Goal: Task Accomplishment & Management: Manage account settings

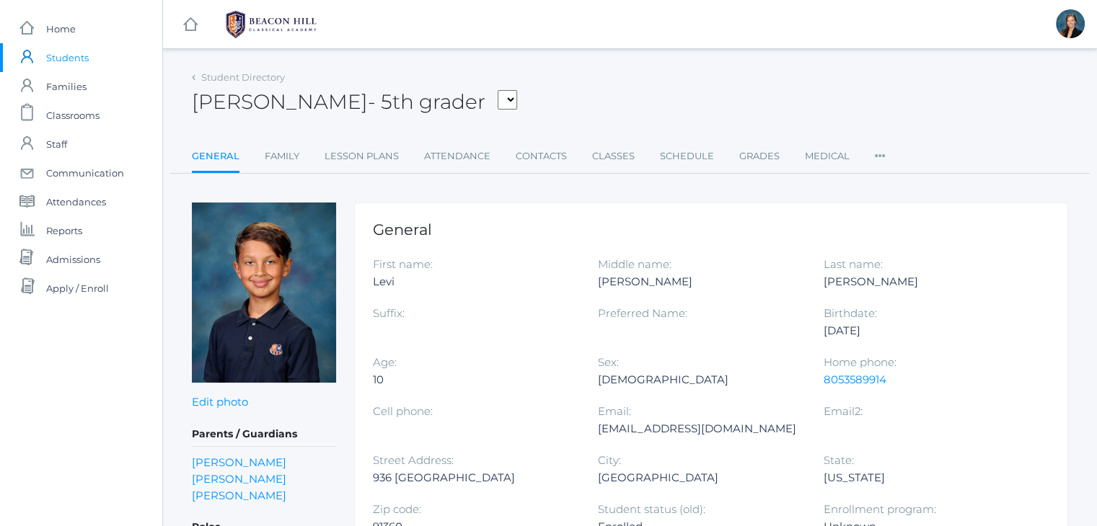
click at [70, 61] on span "Students" at bounding box center [67, 57] width 43 height 29
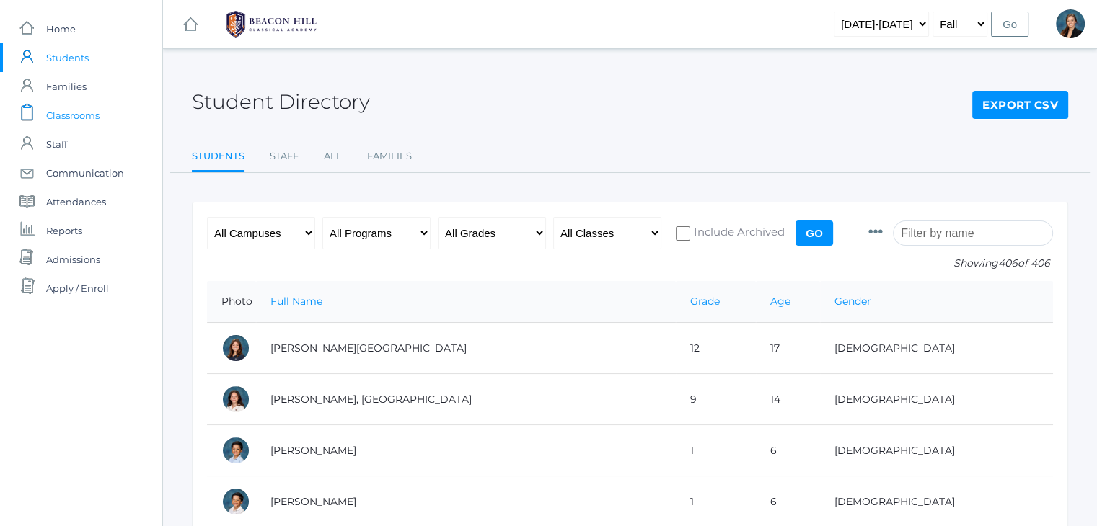
click at [63, 115] on span "Classrooms" at bounding box center [72, 115] width 53 height 29
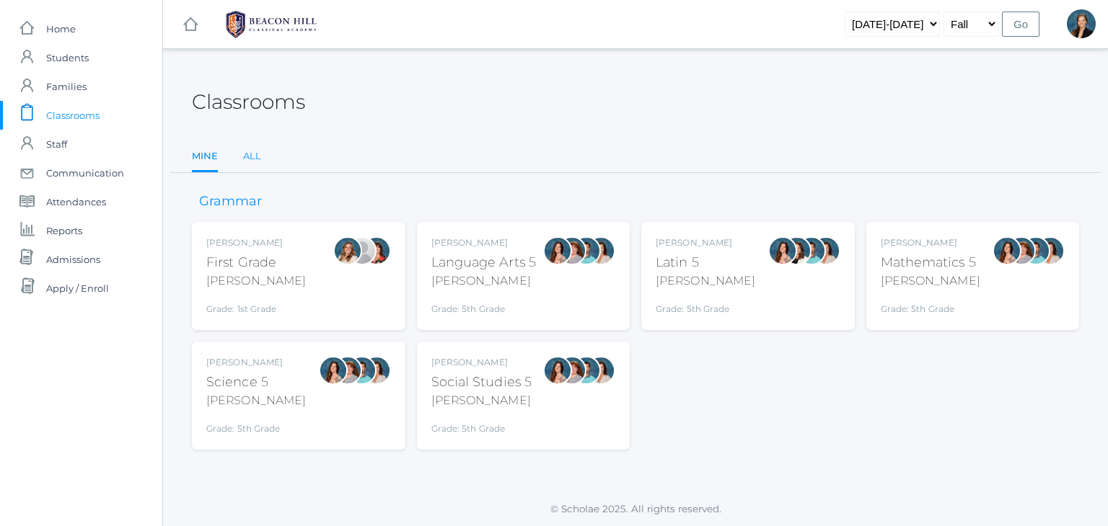
click at [255, 152] on link "All" at bounding box center [252, 156] width 18 height 29
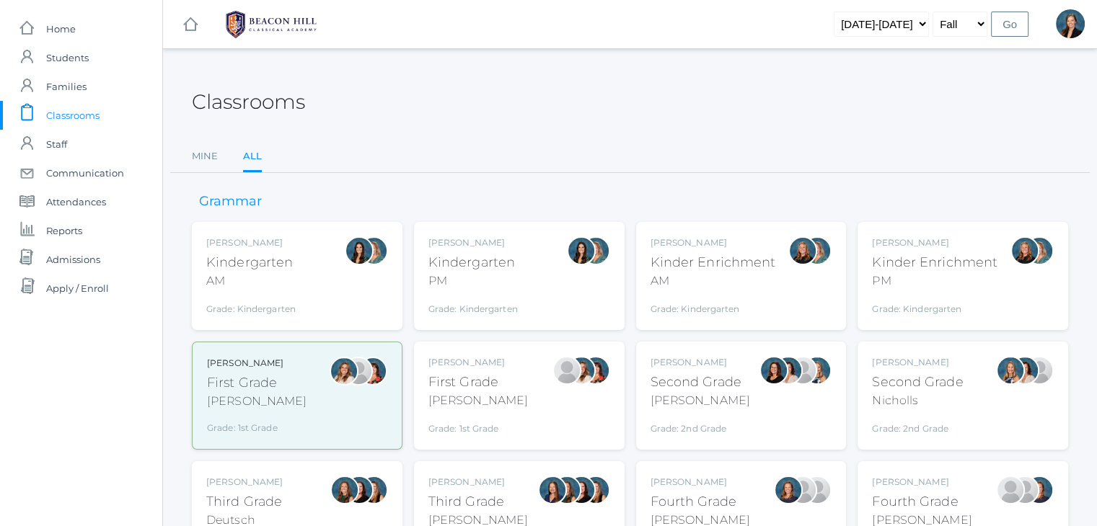
click at [316, 266] on div "Jordyn Dewey Kindergarten AM Grade: Kindergarten *KIND" at bounding box center [297, 276] width 182 height 79
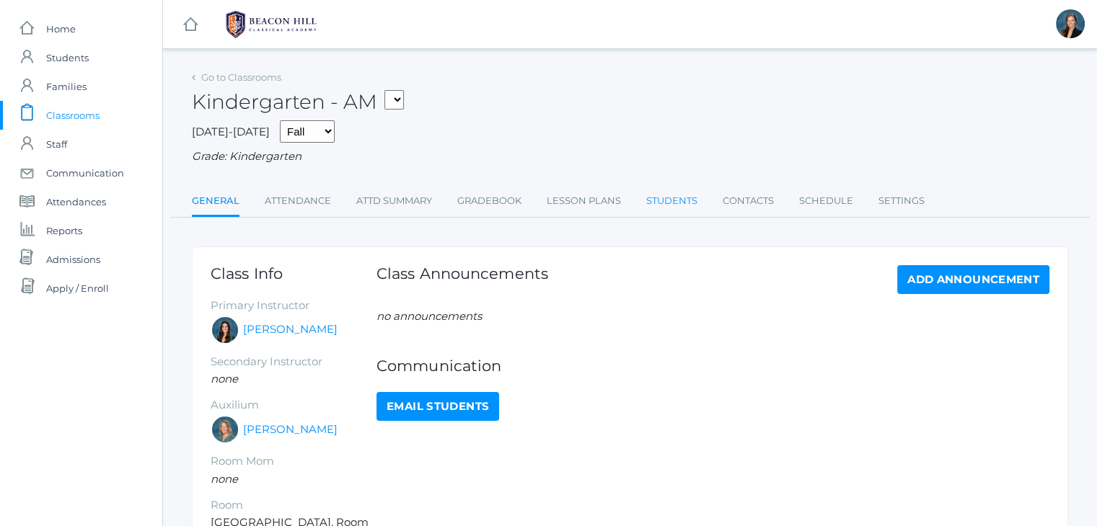
click at [666, 198] on link "Students" at bounding box center [671, 201] width 51 height 29
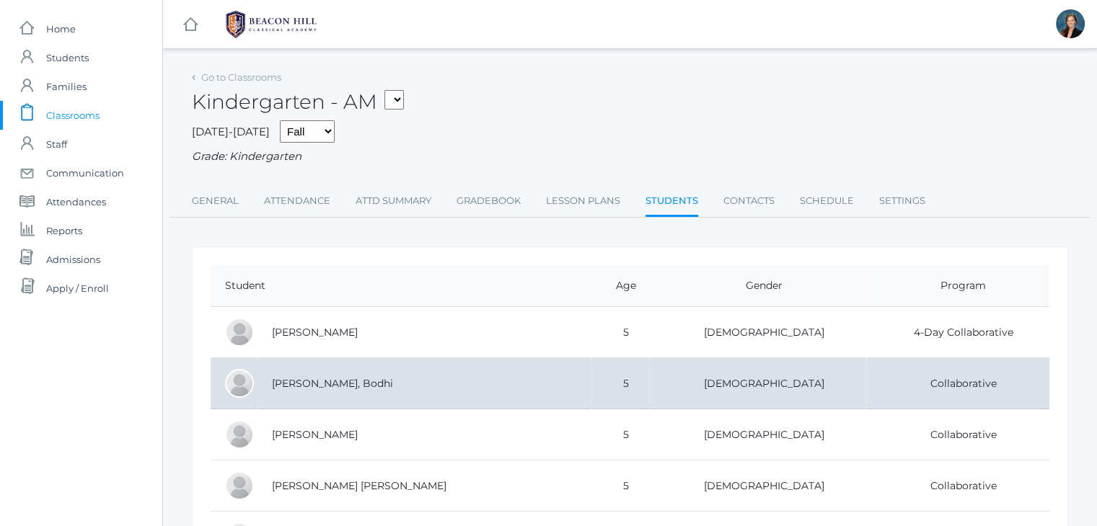
click at [288, 393] on td "[PERSON_NAME], Bodhi" at bounding box center [424, 383] width 334 height 51
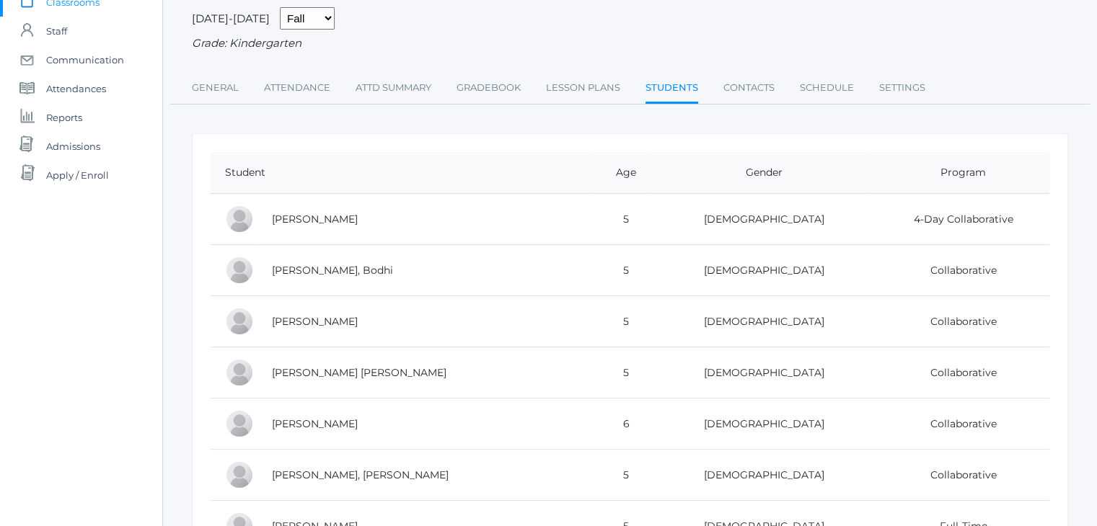
scroll to position [115, 0]
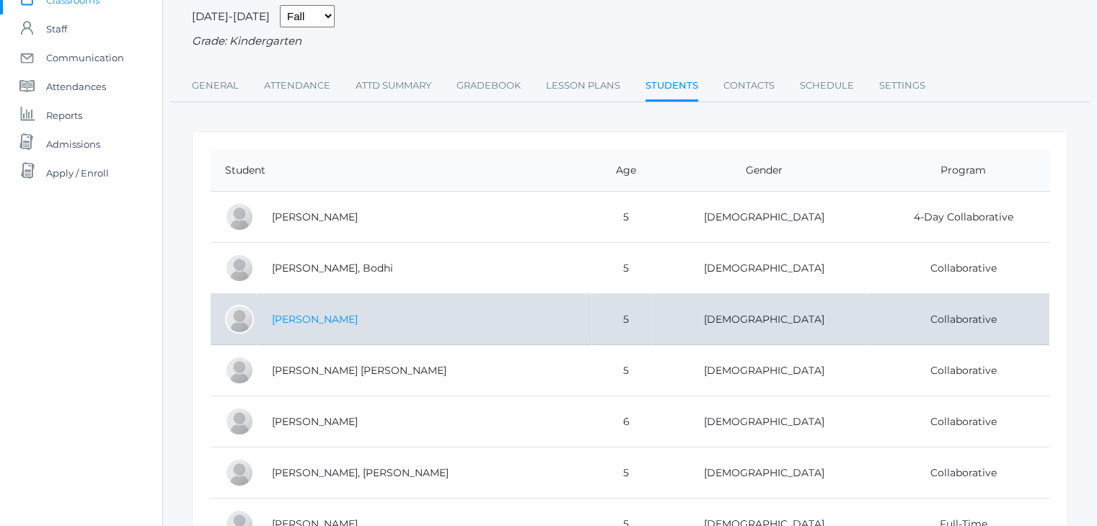
click at [293, 322] on link "[PERSON_NAME]" at bounding box center [315, 319] width 86 height 13
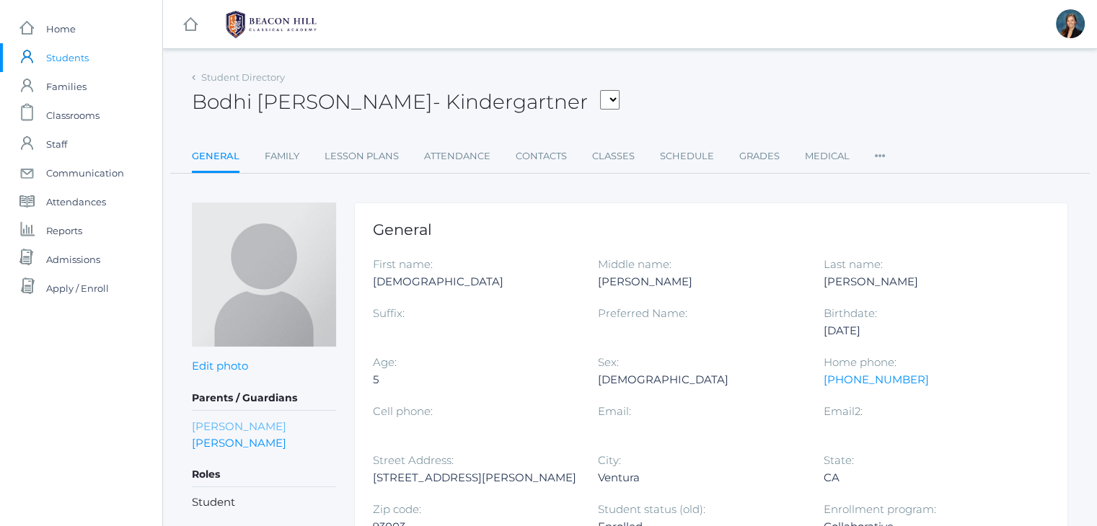
click at [221, 425] on link "Sara Dreher" at bounding box center [239, 426] width 94 height 17
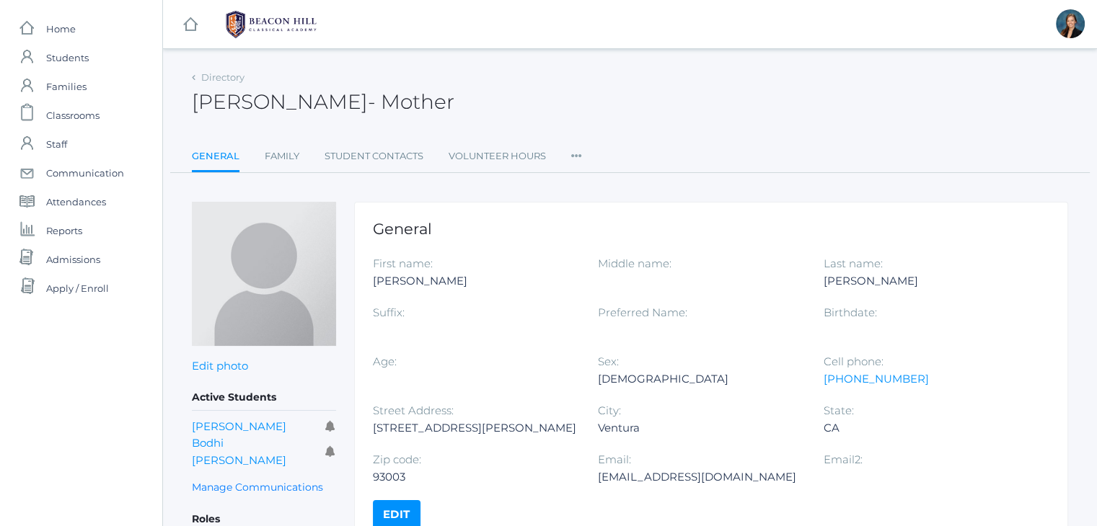
click at [574, 156] on icon at bounding box center [576, 151] width 11 height 19
click at [593, 218] on link "User Access" at bounding box center [629, 214] width 87 height 29
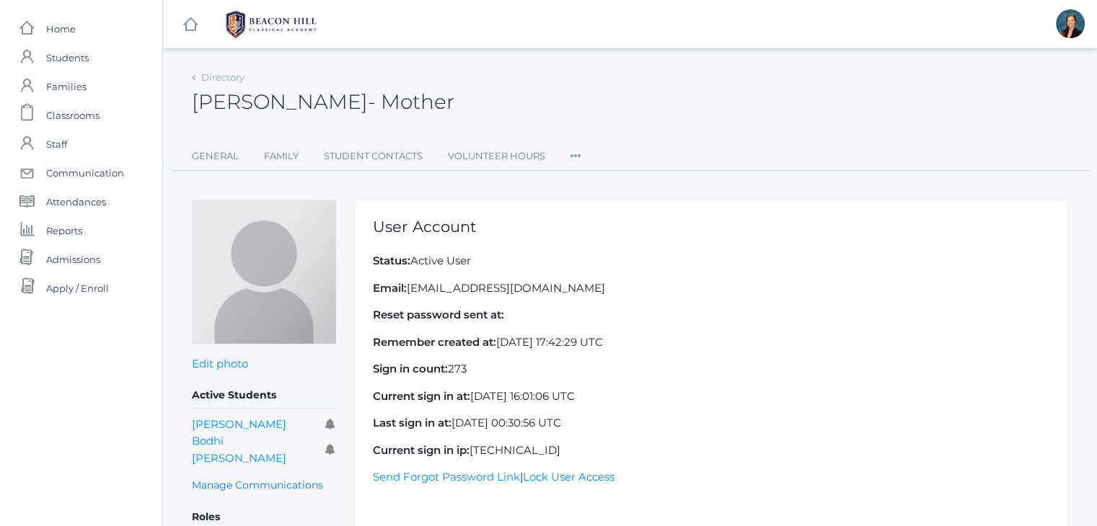
click at [569, 156] on ul "General Family Student Contacts Volunteer Hours Roles User Access Permissions C…" at bounding box center [630, 156] width 876 height 29
click at [577, 153] on icon at bounding box center [575, 151] width 11 height 19
click at [596, 241] on link "Permissions" at bounding box center [628, 245] width 87 height 29
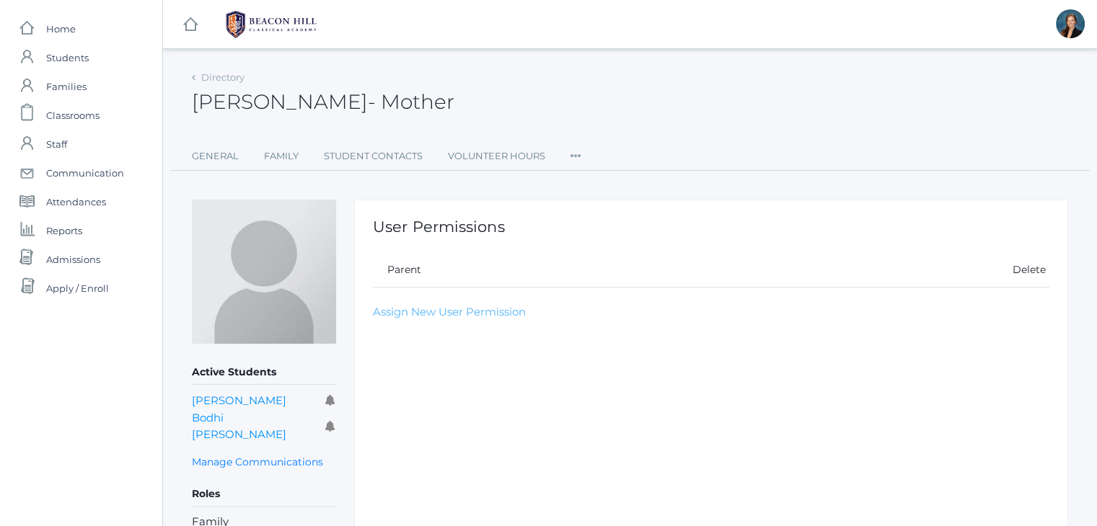
click at [388, 312] on link "Assign New User Permission" at bounding box center [449, 312] width 153 height 14
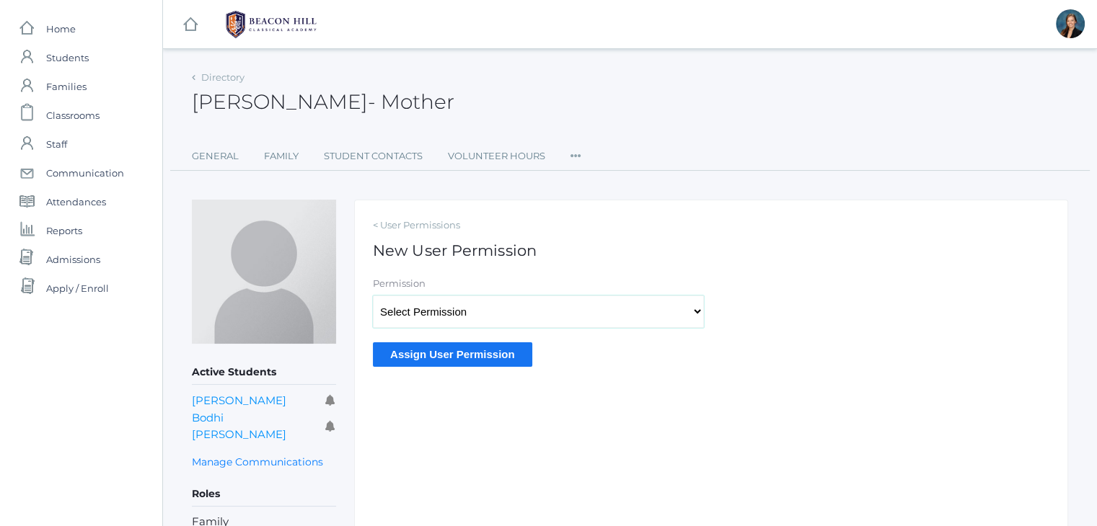
click at [423, 298] on select "Select Permission Accounting Admin Transcript Admin Admissions Admin Staff Admi…" at bounding box center [538, 312] width 331 height 32
select select "9"
click at [373, 296] on select "Select Permission Accounting Admin Transcript Admin Admissions Admin Staff Admi…" at bounding box center [538, 312] width 331 height 32
click at [438, 353] on input "Assign User Permission" at bounding box center [452, 355] width 159 height 24
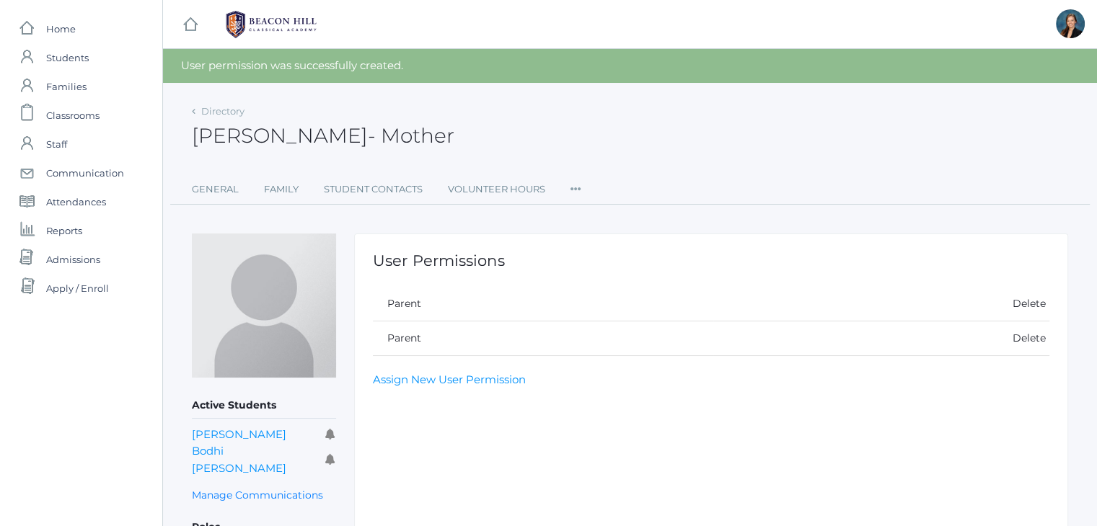
click at [571, 187] on icon at bounding box center [575, 184] width 11 height 19
click at [82, 361] on div "icons/ui/navigation/home Created with Sketch. Home icons/user/plain Created wit…" at bounding box center [81, 316] width 162 height 632
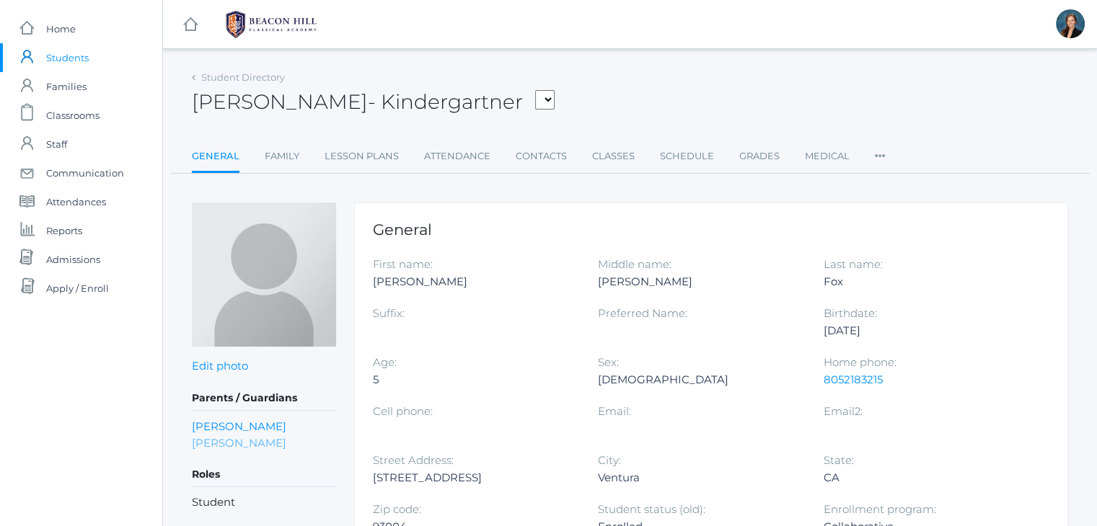
click at [250, 438] on link "[PERSON_NAME]" at bounding box center [239, 443] width 94 height 17
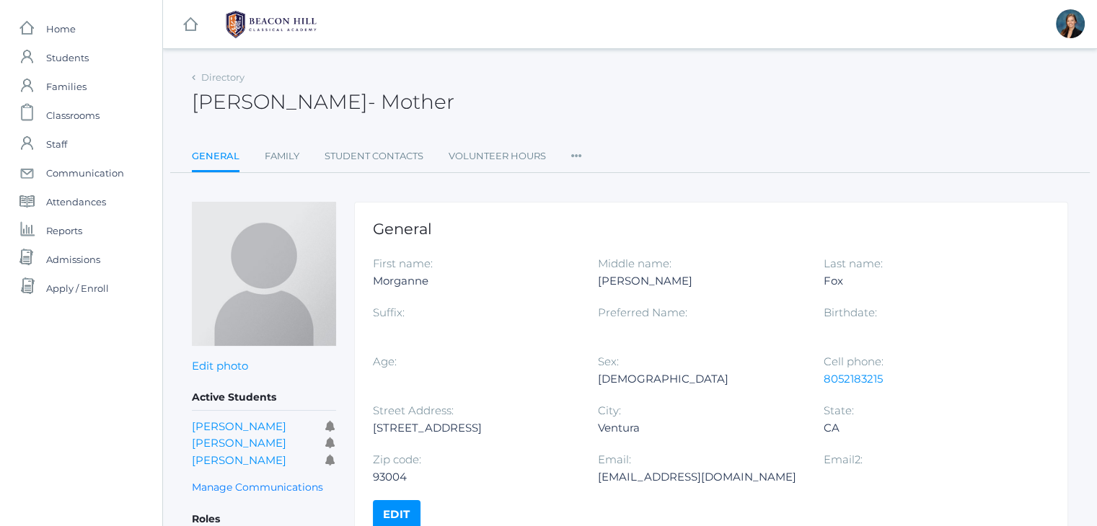
click at [576, 156] on icon at bounding box center [576, 151] width 11 height 19
click at [594, 239] on link "Permissions" at bounding box center [629, 243] width 87 height 29
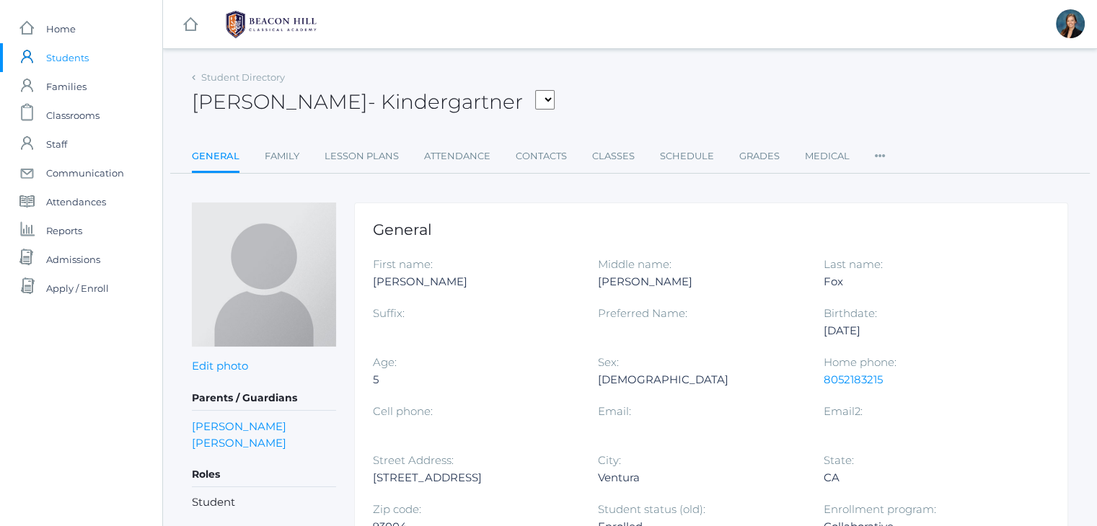
click at [622, 99] on div "[PERSON_NAME] - Kindergartner [PERSON_NAME], [PERSON_NAME], [PERSON_NAME], [PER…" at bounding box center [630, 93] width 876 height 53
click at [622, 99] on div "Charles Fox - Kindergartner Bair, Charlotte Bell, Jordan Blasman, Lee Callaway,…" at bounding box center [630, 93] width 876 height 53
click at [78, 116] on span "Classrooms" at bounding box center [72, 115] width 53 height 29
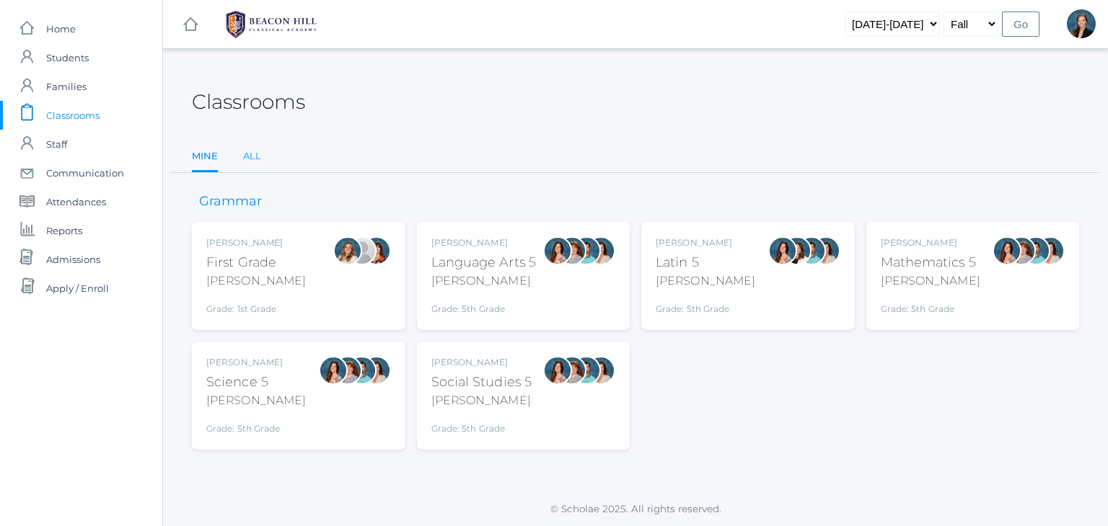
click at [250, 152] on link "All" at bounding box center [252, 156] width 18 height 29
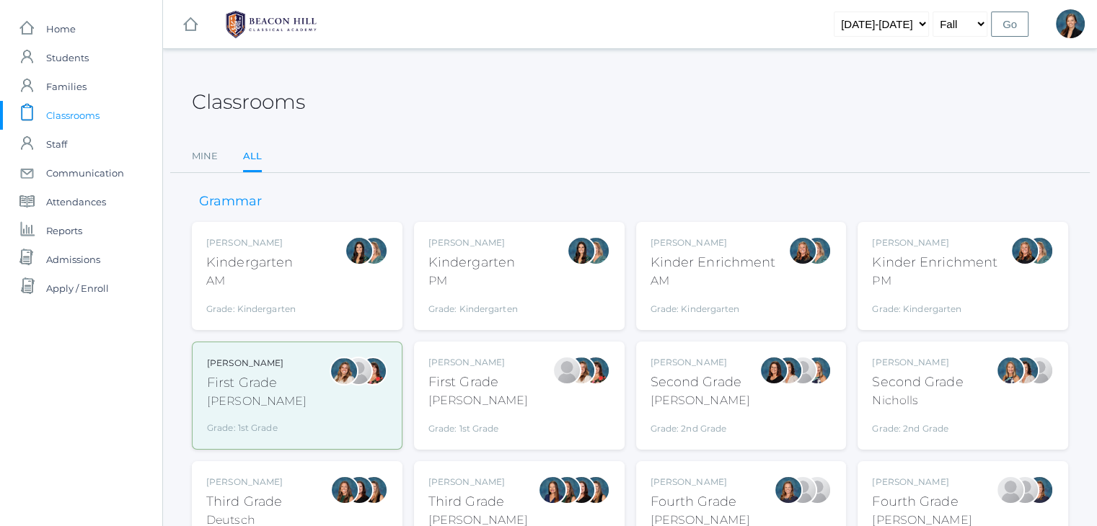
click at [435, 474] on div "Lori Webster Third Grade Webster Grade: 3rd Grade 03LA" at bounding box center [519, 516] width 211 height 108
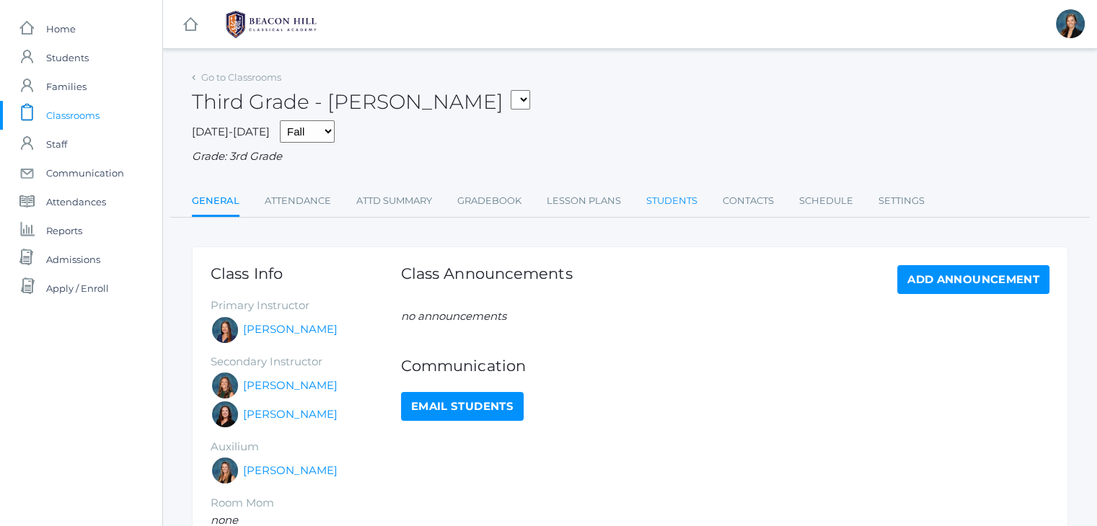
click at [679, 197] on link "Students" at bounding box center [671, 201] width 51 height 29
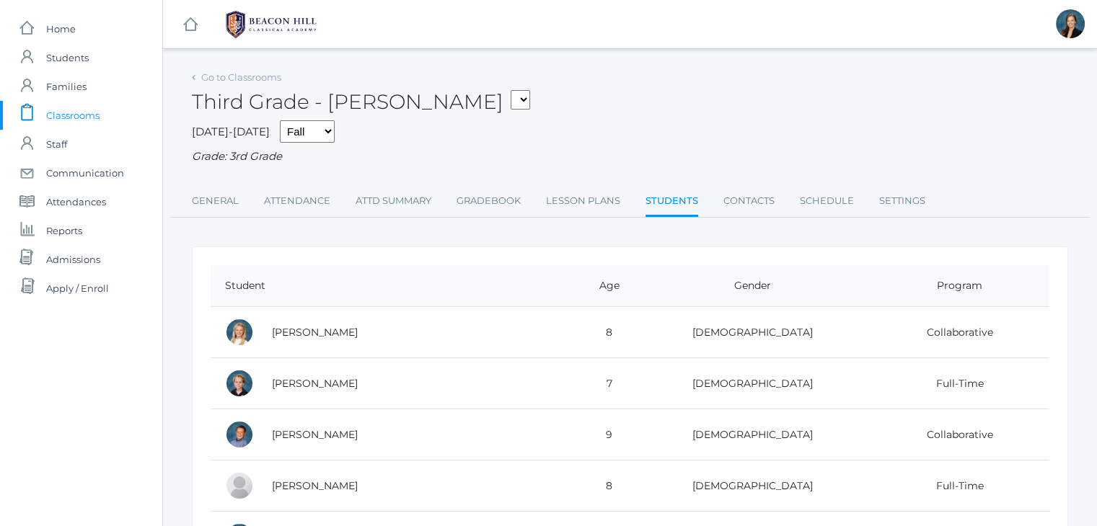
click at [619, 102] on div "Third Grade - Webster 01LA - First Grade Barber 05LATIN - Latin 5 Salazar 05MAT…" at bounding box center [630, 93] width 876 height 53
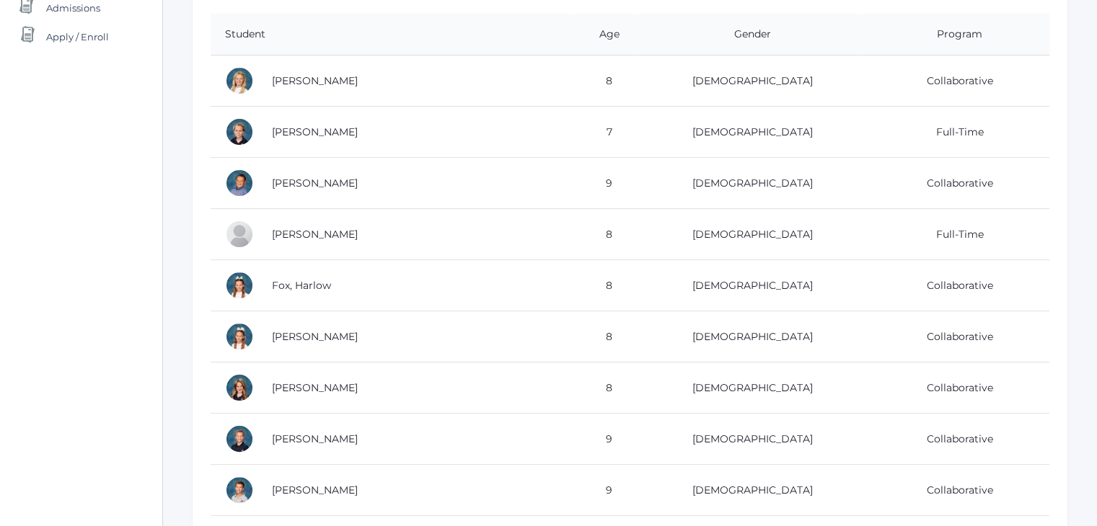
scroll to position [288, 0]
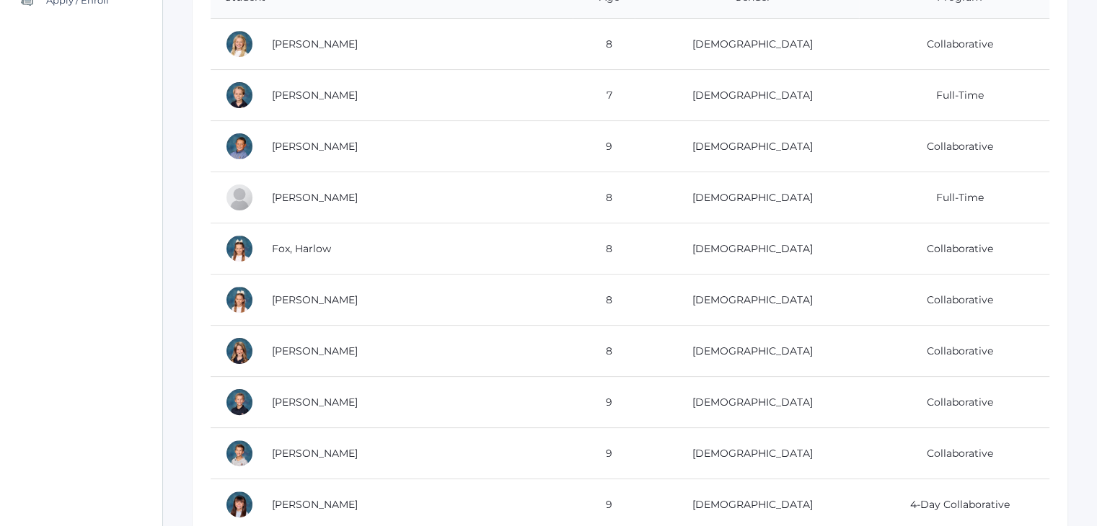
click at [1087, 154] on div "Go to Classrooms Third Grade - Webster 01LA - First Grade Barber 05LATIN - Lati…" at bounding box center [630, 395] width 934 height 1232
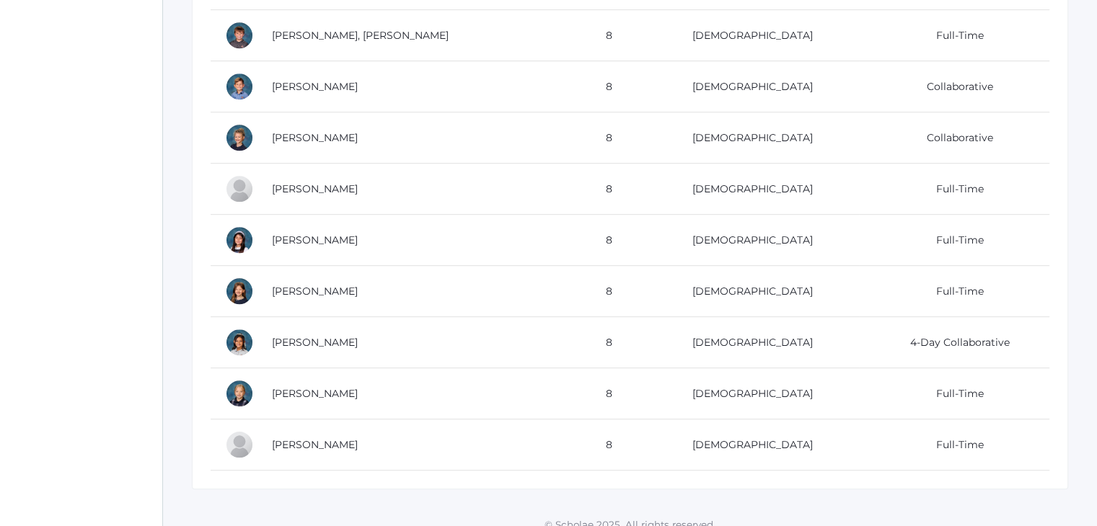
scroll to position [822, 0]
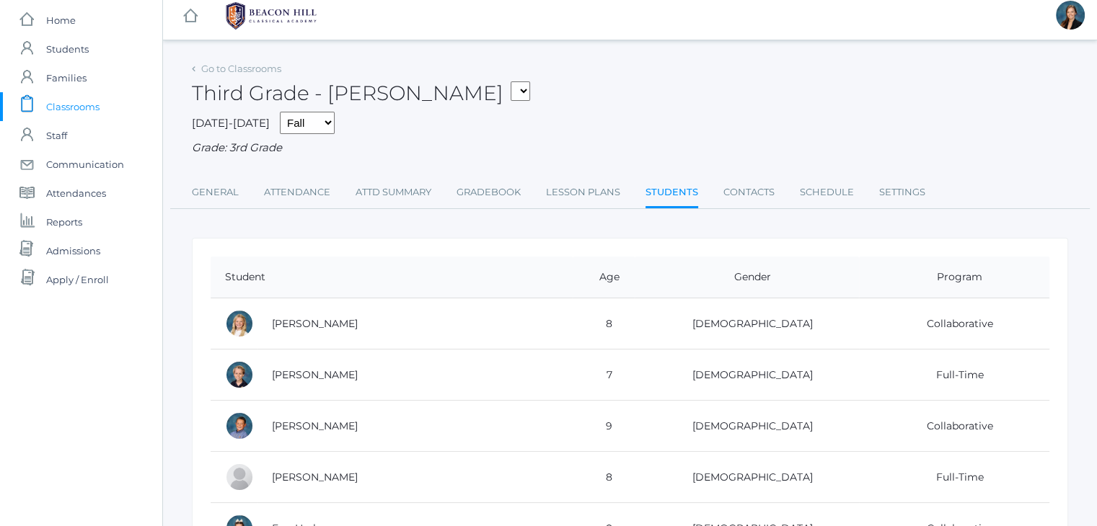
scroll to position [0, 0]
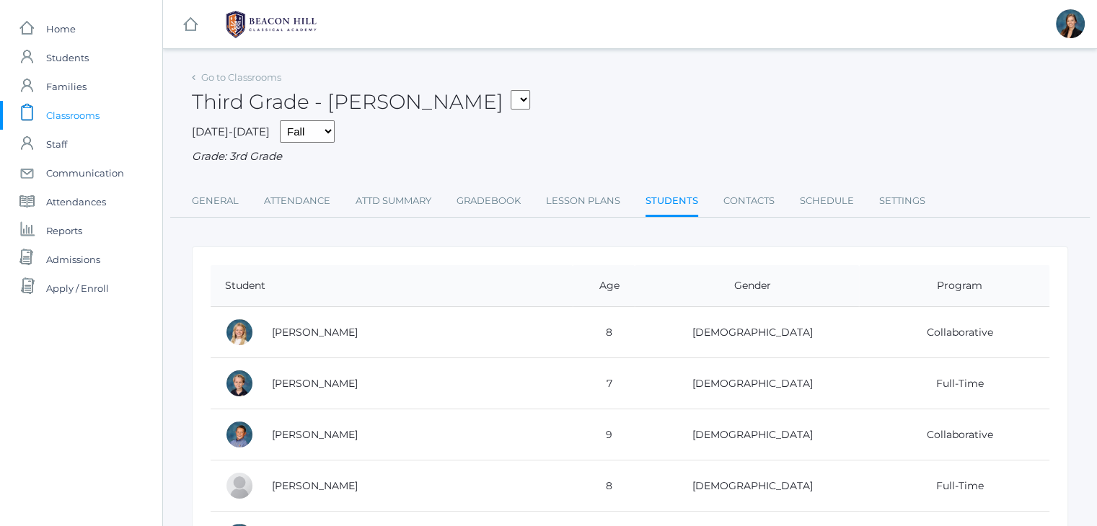
click at [60, 113] on span "Classrooms" at bounding box center [72, 115] width 53 height 29
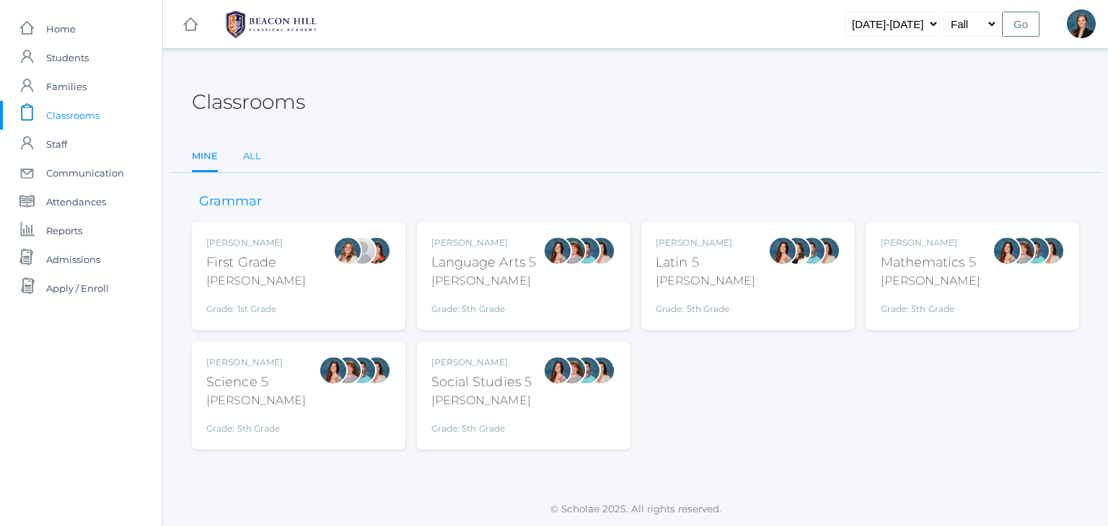
click at [255, 153] on link "All" at bounding box center [252, 156] width 18 height 29
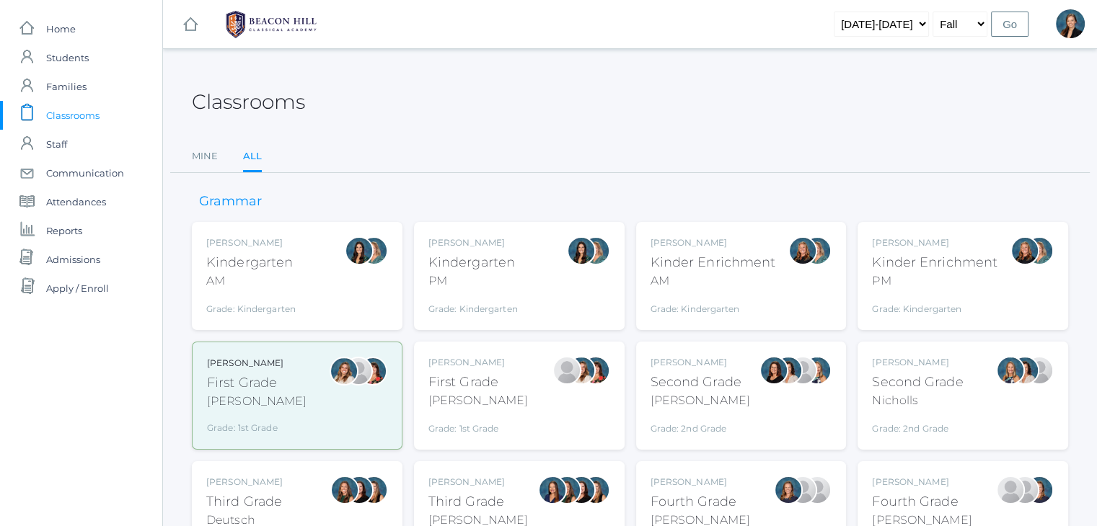
click at [461, 263] on div "Kindergarten" at bounding box center [472, 262] width 89 height 19
click at [245, 301] on div "Grade: Kindergarten" at bounding box center [250, 306] width 89 height 20
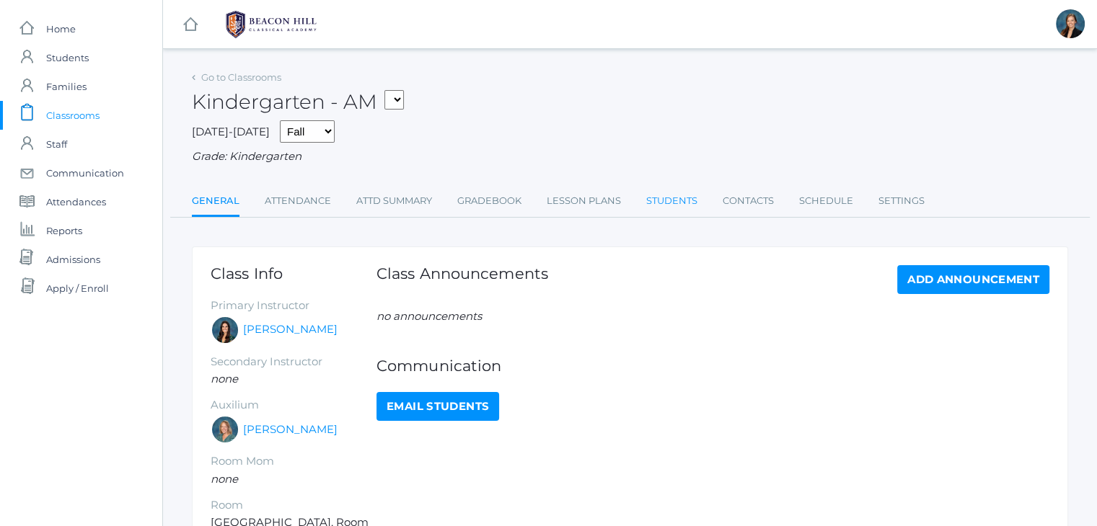
click at [668, 203] on link "Students" at bounding box center [671, 201] width 51 height 29
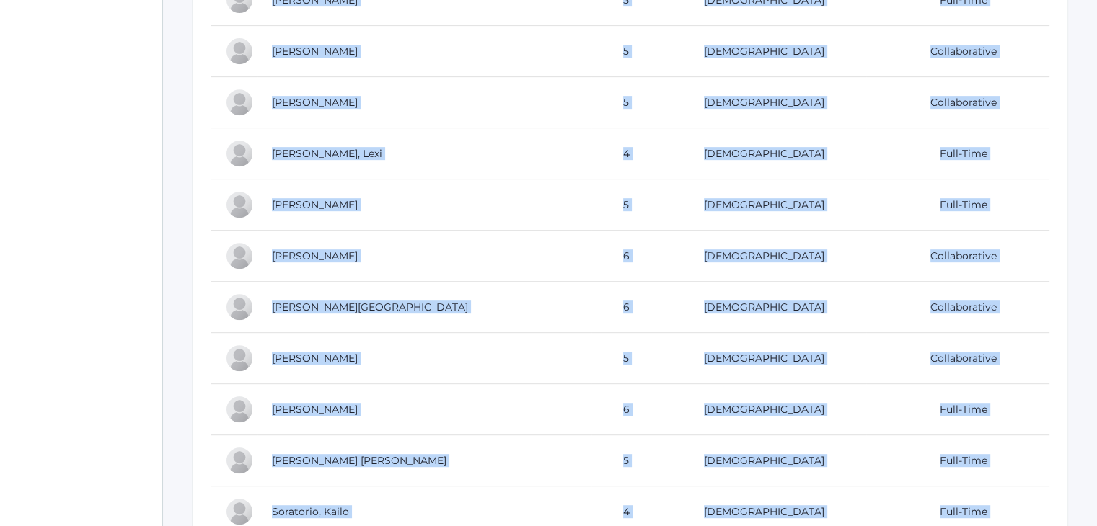
scroll to position [924, 0]
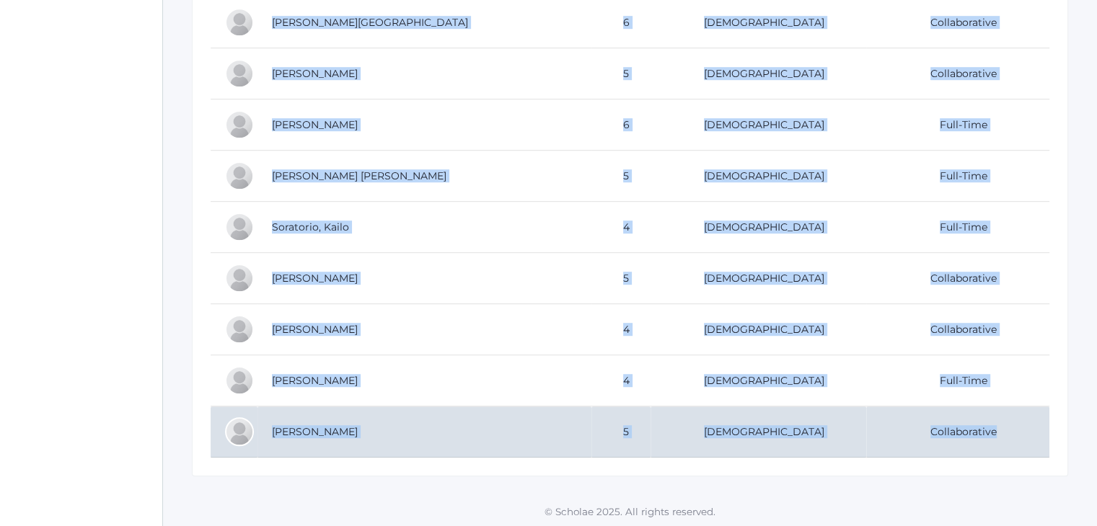
drag, startPoint x: 214, startPoint y: 297, endPoint x: 1006, endPoint y: 433, distance: 803.4
copy table "Student Age Gender Program Canan, Maia 5 Female 4-Day Collaborative Dreher, Bod…"
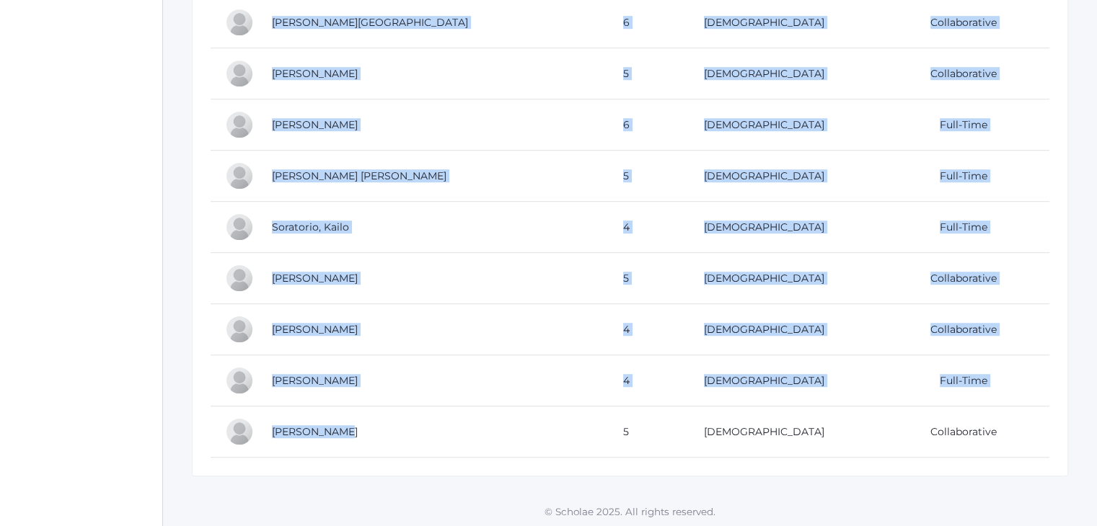
drag, startPoint x: 352, startPoint y: 436, endPoint x: 310, endPoint y: 478, distance: 59.1
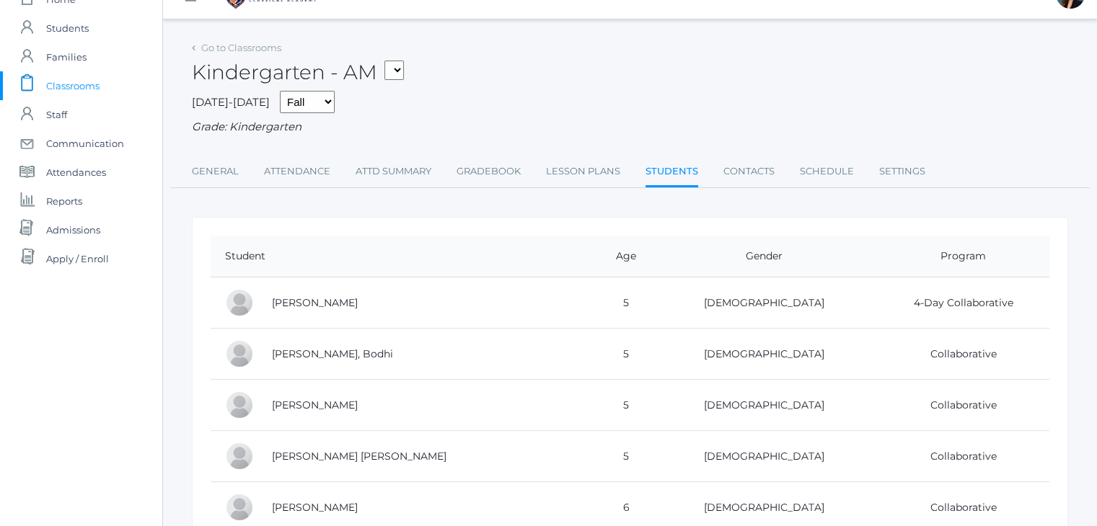
scroll to position [0, 0]
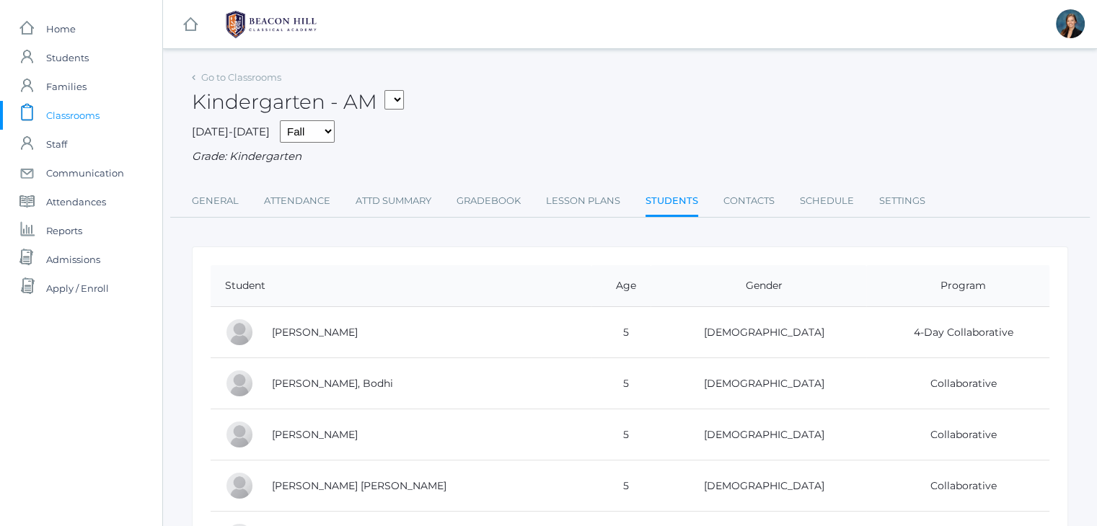
click at [594, 86] on div "Kindergarten - AM 01LA - First Grade Barber 05LATIN - Latin 5 Salazar 05MATH - …" at bounding box center [630, 93] width 876 height 53
click at [585, 86] on div "Kindergarten - AM 01LA - First Grade Barber 05LATIN - Latin 5 Salazar 05MATH - …" at bounding box center [630, 93] width 876 height 53
click at [63, 56] on span "Students" at bounding box center [67, 57] width 43 height 29
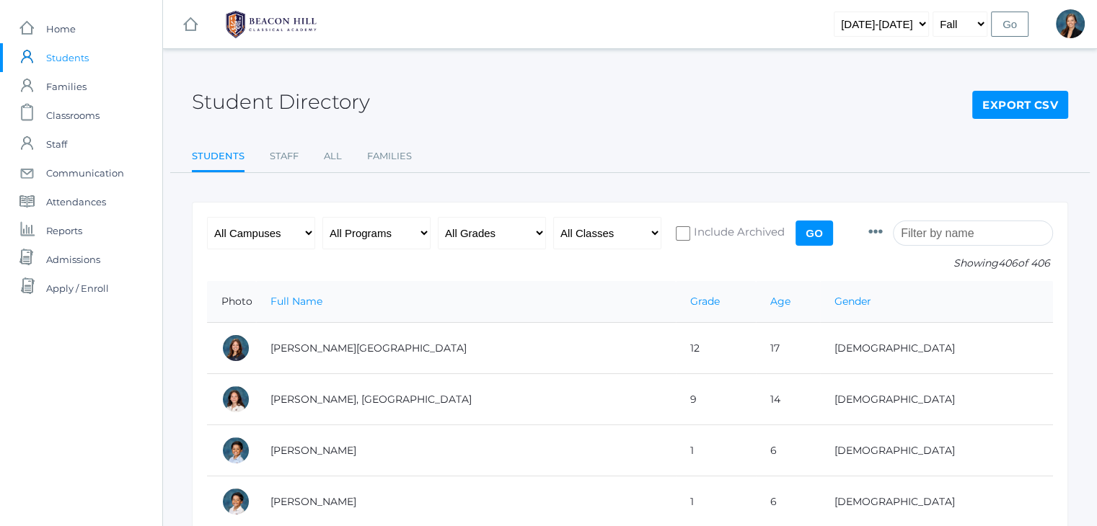
click at [940, 231] on input "search" at bounding box center [973, 233] width 160 height 25
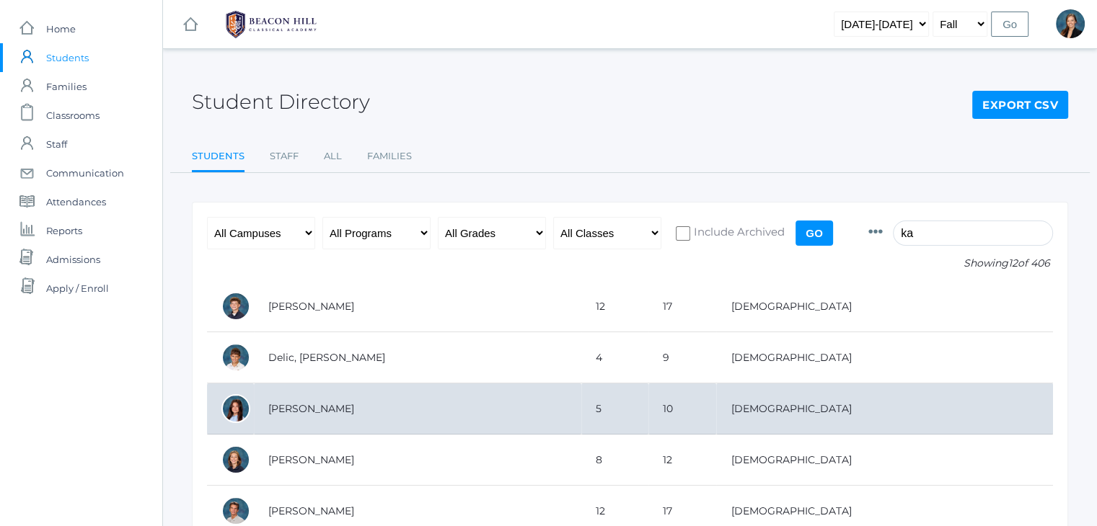
type input "ka"
click at [384, 413] on td "[PERSON_NAME]" at bounding box center [417, 409] width 327 height 51
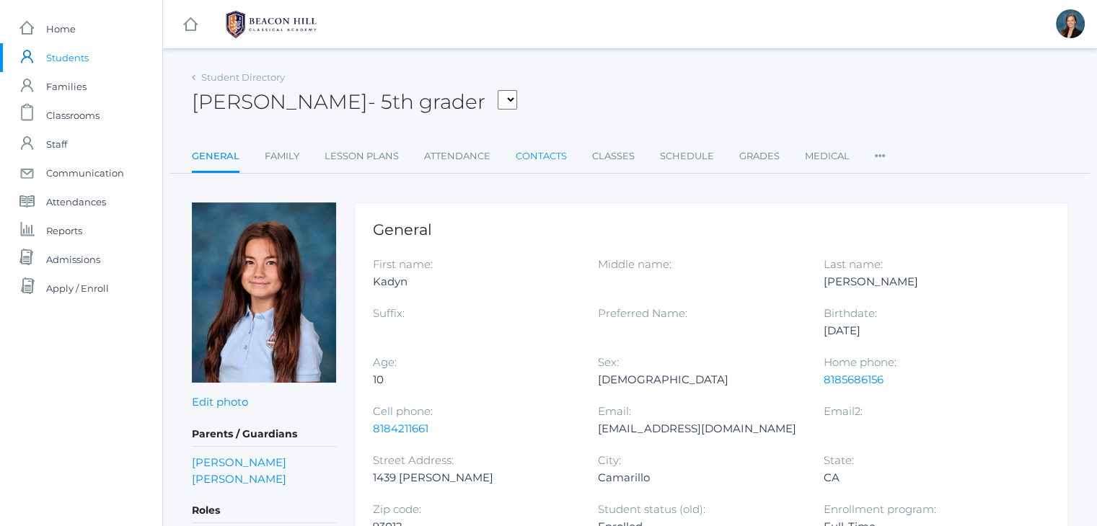
click at [538, 160] on link "Contacts" at bounding box center [541, 156] width 51 height 29
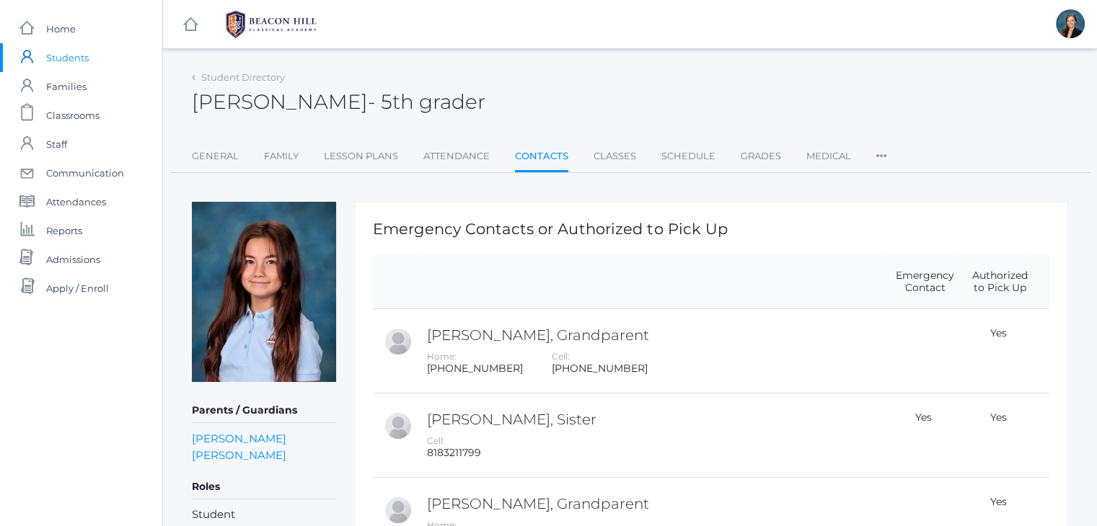
click at [554, 61] on div "icons/ui/navigation/hamburger Created with Sketch. icons/ui/navigation/home Cre…" at bounding box center [629, 512] width 935 height 1025
click at [542, 45] on div "icons/ui/navigation/hamburger Created with Sketch. icons/ui/navigation/home Cre…" at bounding box center [630, 24] width 934 height 48
click at [549, 58] on div "icons/ui/navigation/hamburger Created with Sketch. icons/ui/navigation/home Cre…" at bounding box center [629, 512] width 935 height 1025
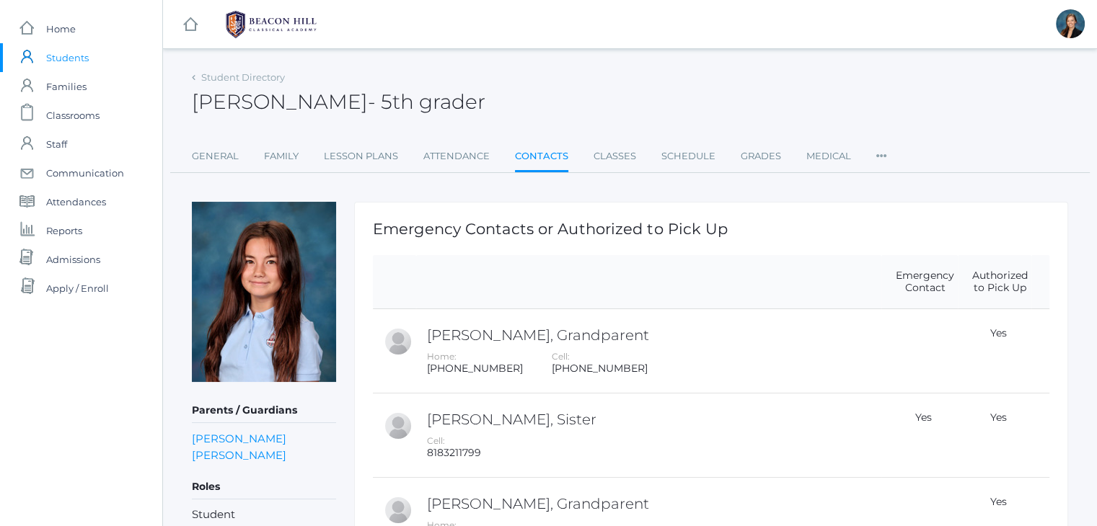
click at [531, 49] on div "icons/ui/navigation/hamburger Created with Sketch. icons/ui/navigation/home Cre…" at bounding box center [629, 512] width 935 height 1025
click at [76, 91] on span "Families" at bounding box center [66, 86] width 40 height 29
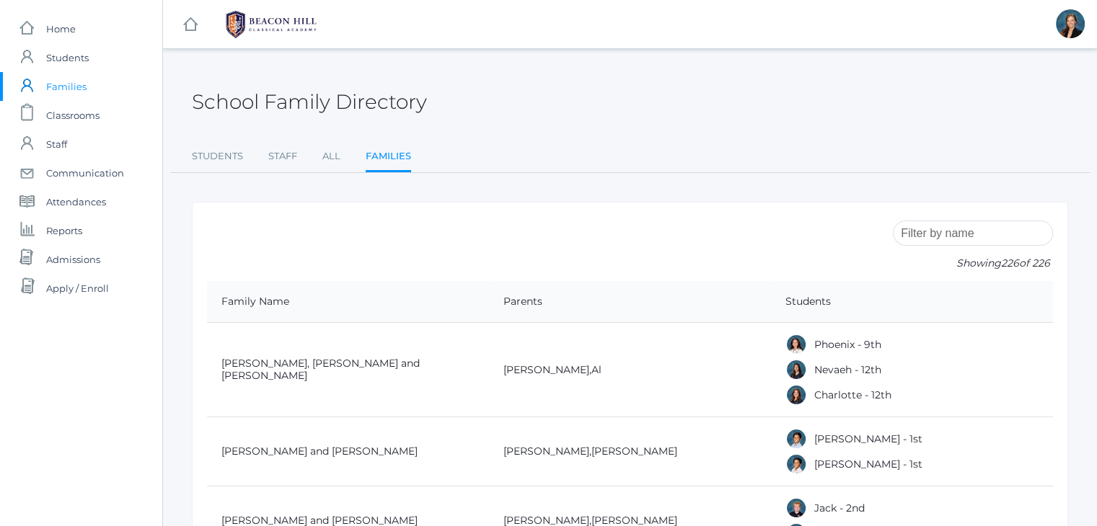
click at [591, 93] on div "School Family Directory" at bounding box center [630, 93] width 876 height 53
click at [69, 81] on span "Families" at bounding box center [66, 86] width 40 height 29
click at [526, 157] on ul "Students Staff All Families" at bounding box center [630, 157] width 876 height 31
click at [63, 112] on span "Classrooms" at bounding box center [72, 115] width 53 height 29
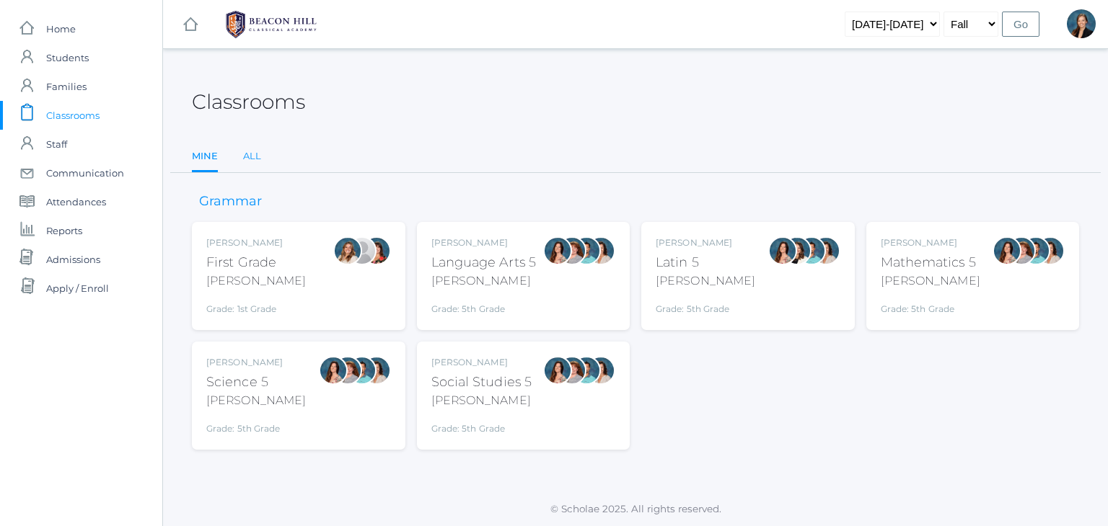
click at [244, 159] on link "All" at bounding box center [252, 156] width 18 height 29
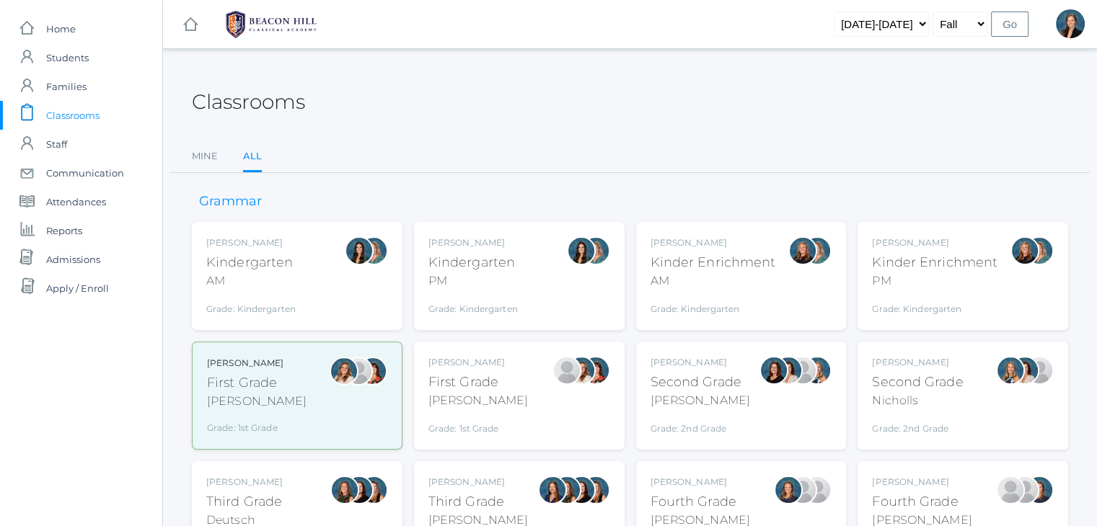
click at [252, 260] on div "Kindergarten" at bounding box center [250, 262] width 89 height 19
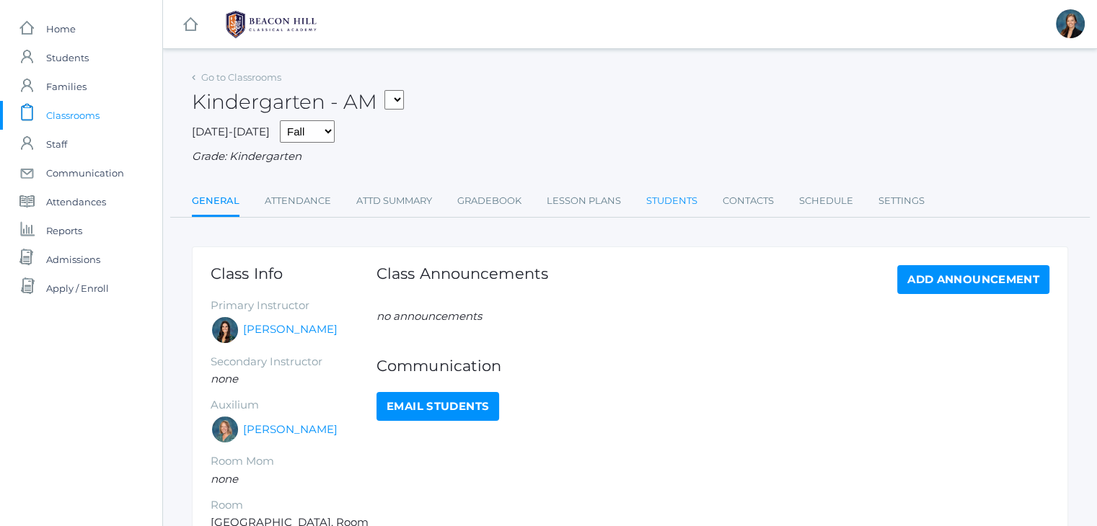
click at [684, 203] on link "Students" at bounding box center [671, 201] width 51 height 29
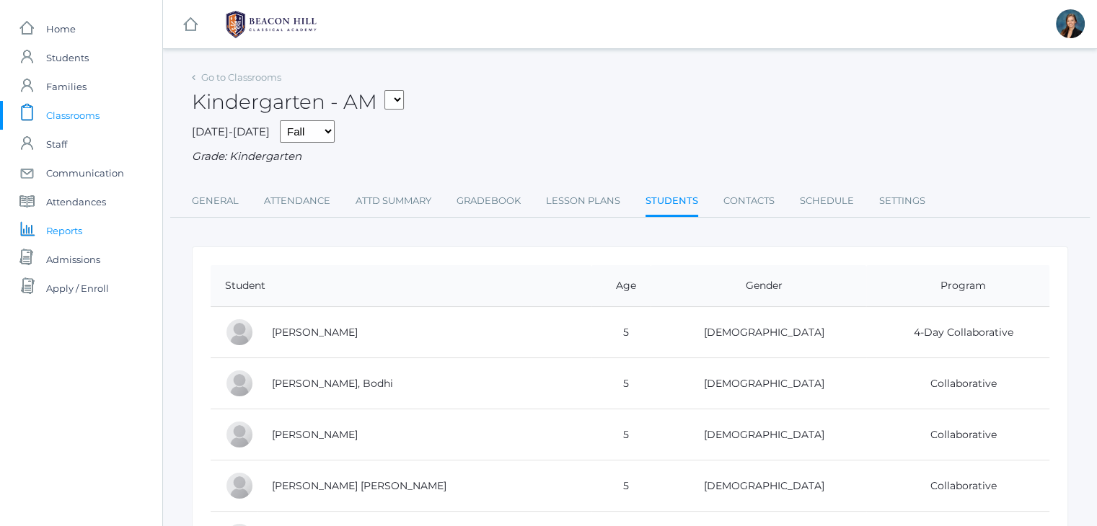
click at [50, 231] on span "Reports" at bounding box center [64, 230] width 36 height 29
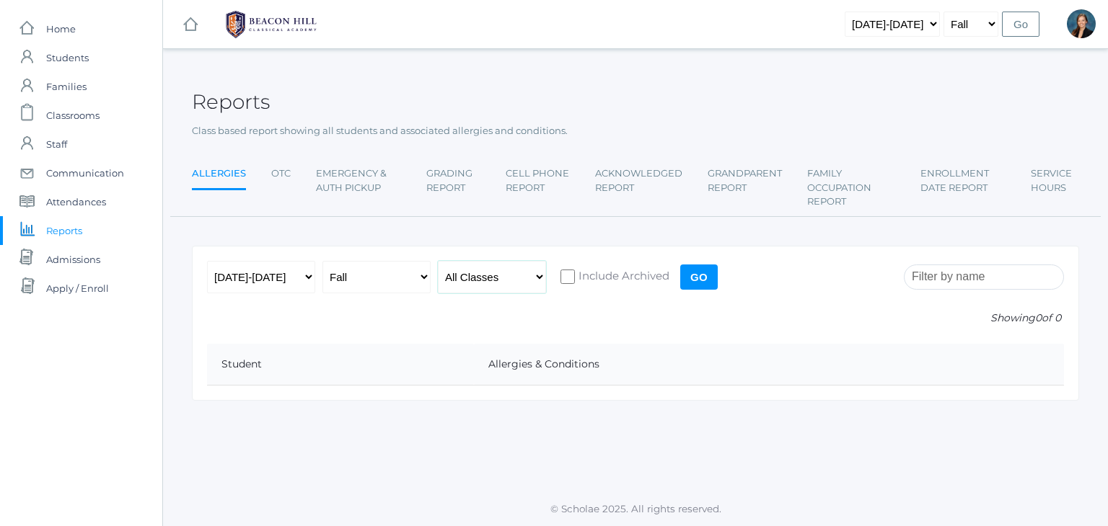
click at [502, 280] on select "All Classes Grammar - *KIND - Kindergarten AM - *KIND - Kindergarten PM - *KNDC…" at bounding box center [492, 277] width 108 height 32
select select "1957"
click at [438, 261] on select "All Classes Grammar - *KIND - Kindergarten AM - *KIND - Kindergarten PM - *KNDC…" at bounding box center [492, 277] width 108 height 32
click at [704, 272] on input "Go" at bounding box center [698, 277] width 37 height 25
click at [479, 276] on select "All Classes Grammar - *KIND - Kindergarten AM - *KIND - Kindergarten PM - *KNDC…" at bounding box center [492, 277] width 108 height 32
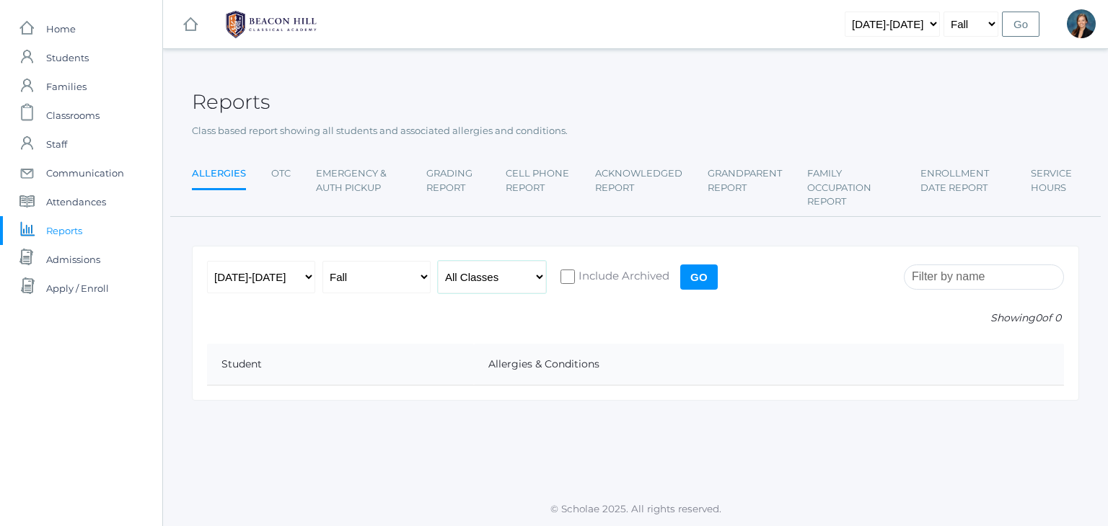
click at [479, 276] on select "All Classes Grammar - *KIND - Kindergarten AM - *KIND - Kindergarten PM - *KNDC…" at bounding box center [492, 277] width 108 height 32
click at [58, 203] on span "Attendances" at bounding box center [76, 201] width 60 height 29
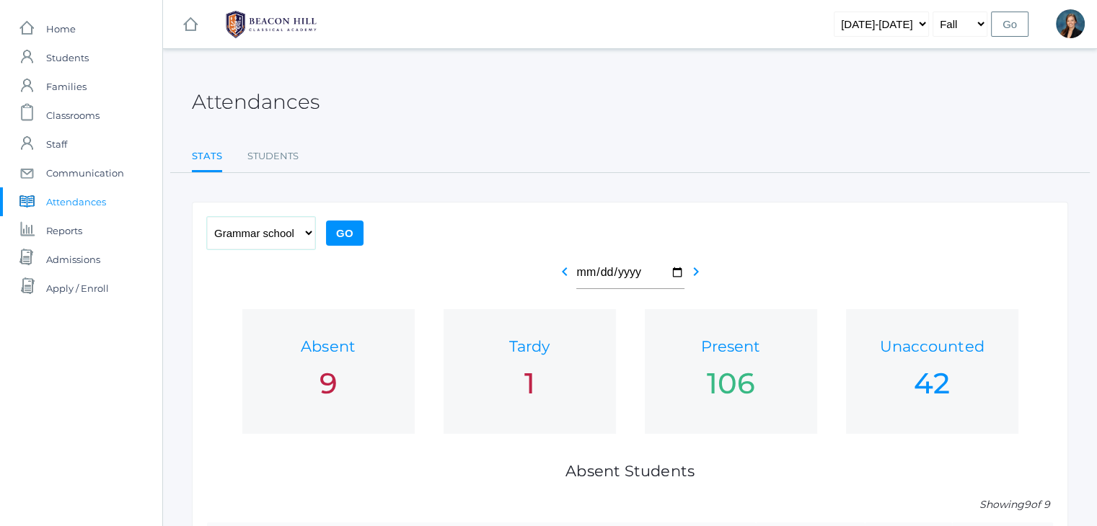
click at [288, 224] on select "All Grades Grammar school - Kindergarten - 1st grade - 2nd grade - 3rd grade - …" at bounding box center [261, 233] width 108 height 32
select select "k"
click at [207, 217] on select "All Grades Grammar school - Kindergarten - 1st grade - 2nd grade - 3rd grade - …" at bounding box center [261, 233] width 108 height 32
click at [338, 238] on input "Go" at bounding box center [344, 233] width 37 height 25
click at [454, 125] on div "Attendances Stats Students Stats Students" at bounding box center [630, 120] width 876 height 106
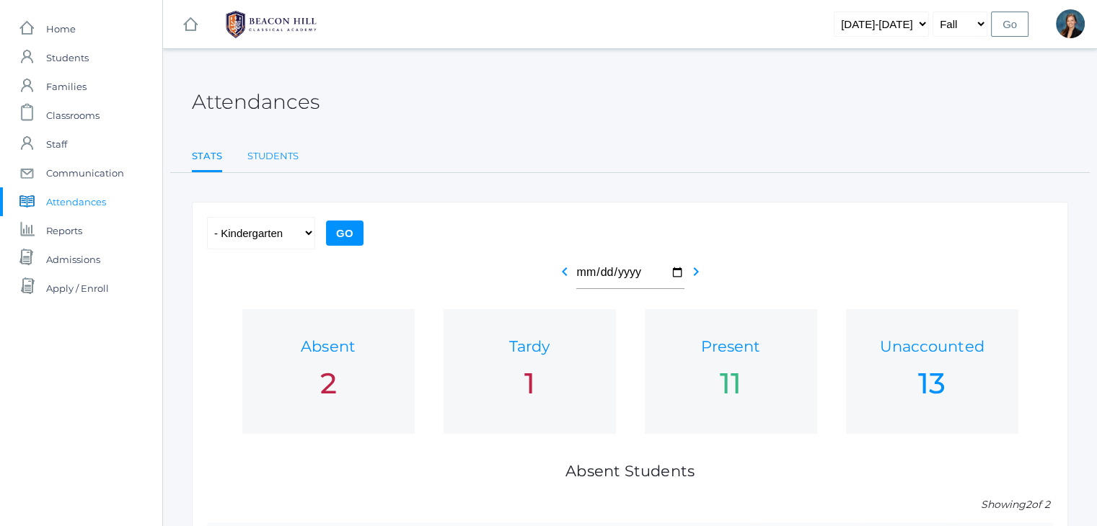
click at [272, 148] on link "Students" at bounding box center [272, 156] width 51 height 29
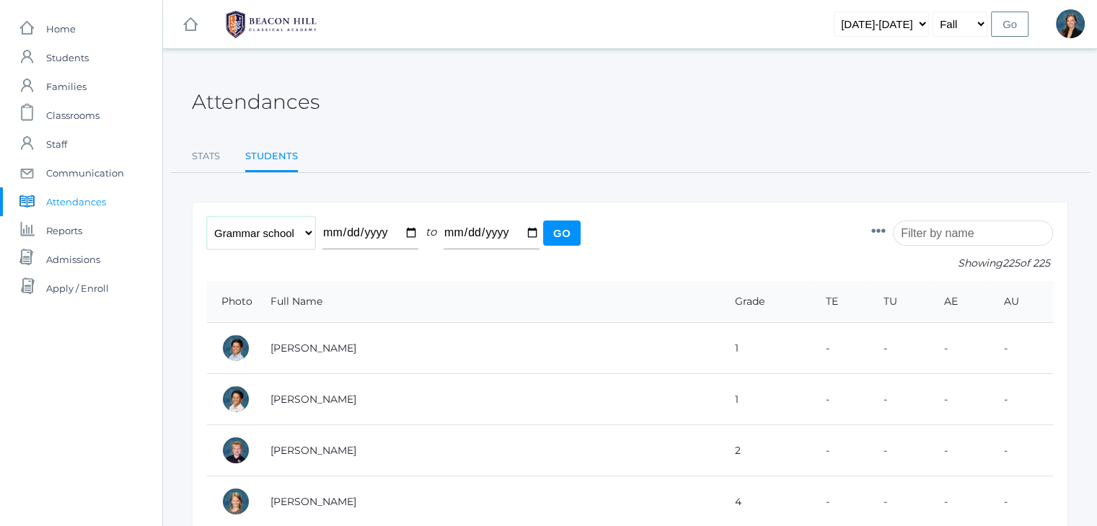
click at [261, 237] on select "All Grades Grammar school - Kindergarten - 1st grade - 2nd grade - 3rd grade - …" at bounding box center [261, 233] width 108 height 32
select select "k"
click at [207, 217] on select "All Grades Grammar school - Kindergarten - 1st grade - 2nd grade - 3rd grade - …" at bounding box center [261, 233] width 108 height 32
click at [560, 229] on input "Go" at bounding box center [561, 233] width 37 height 25
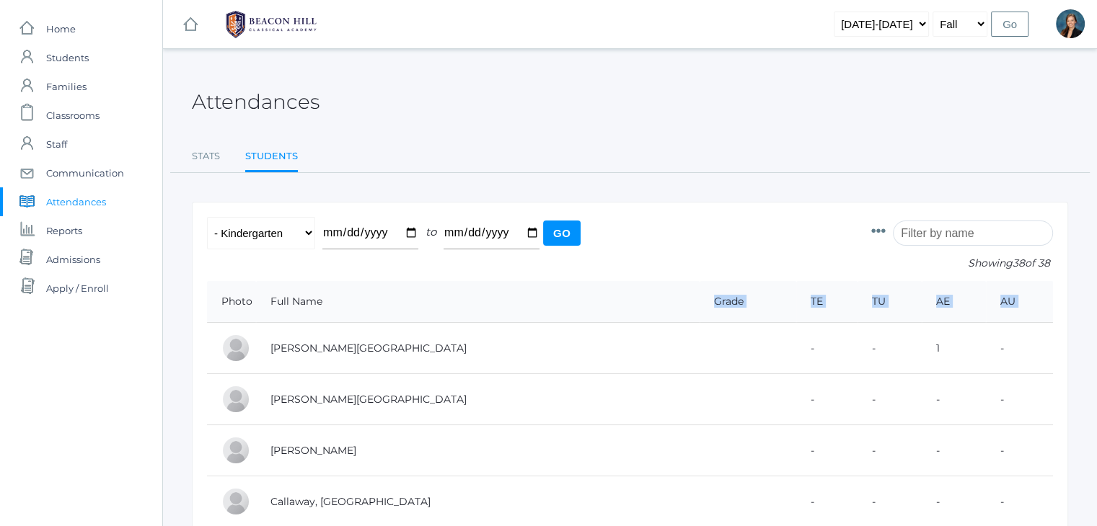
drag, startPoint x: 266, startPoint y: 344, endPoint x: 374, endPoint y: 320, distance: 110.1
click at [81, 113] on span "Classrooms" at bounding box center [72, 115] width 53 height 29
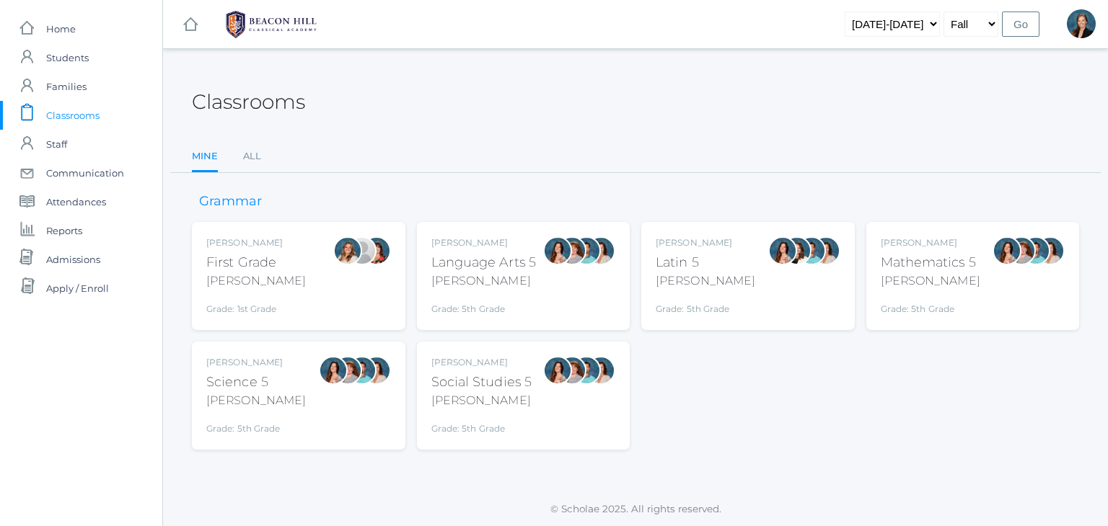
click at [56, 115] on span "Classrooms" at bounding box center [72, 115] width 53 height 29
click at [251, 154] on link "All" at bounding box center [252, 156] width 18 height 29
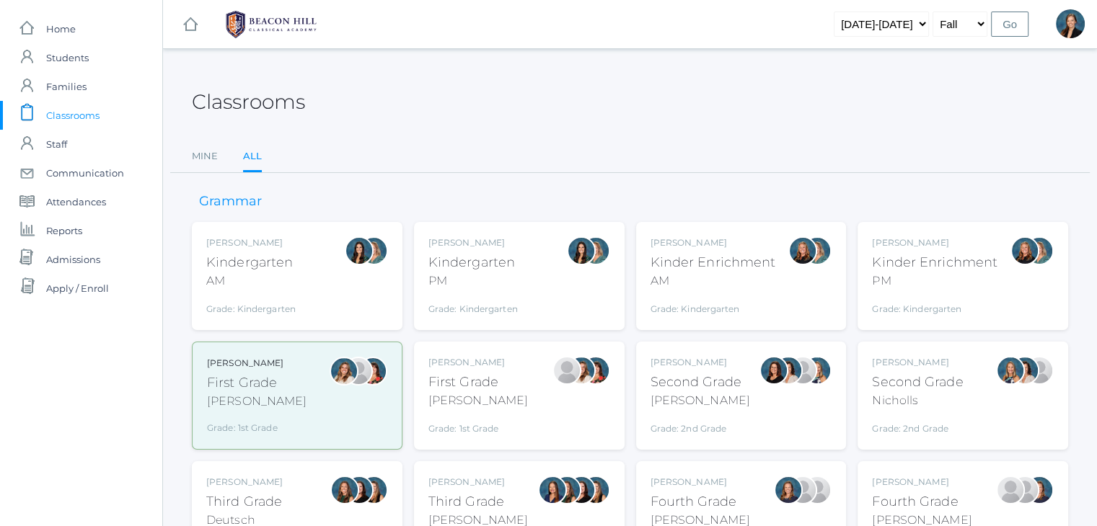
click at [214, 298] on div "Grade: Kindergarten" at bounding box center [250, 306] width 89 height 20
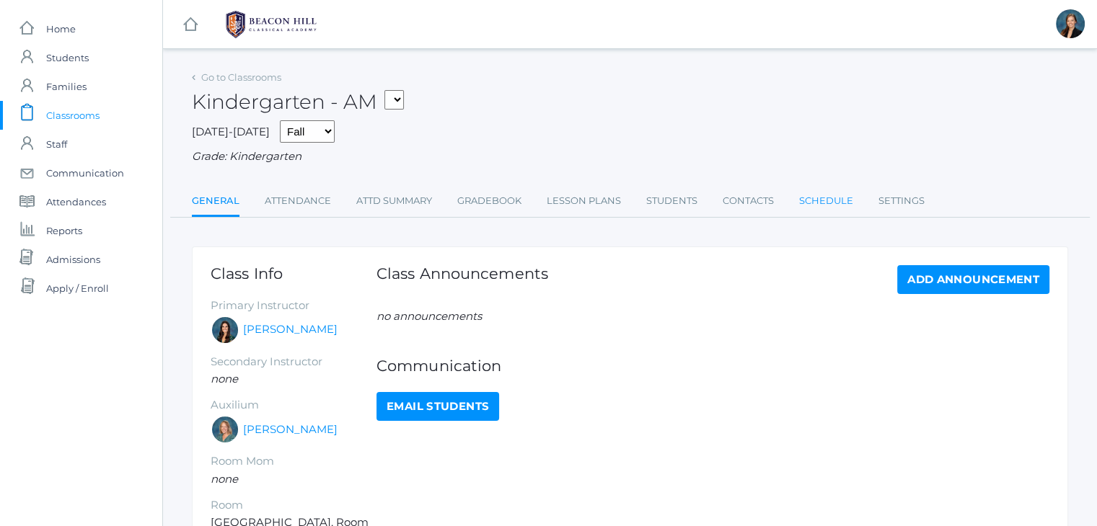
click at [823, 194] on link "Schedule" at bounding box center [826, 201] width 54 height 29
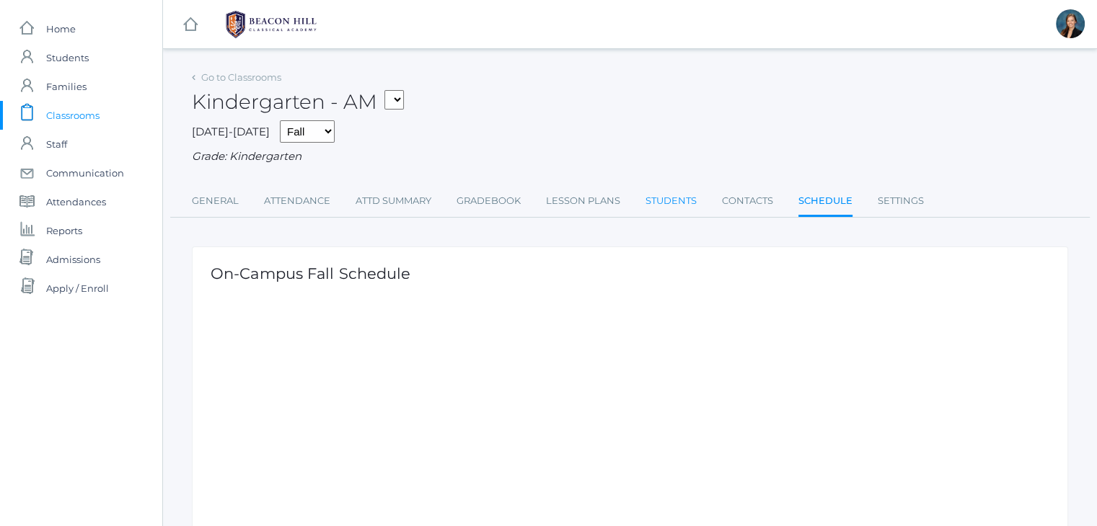
click at [673, 208] on link "Students" at bounding box center [670, 201] width 51 height 29
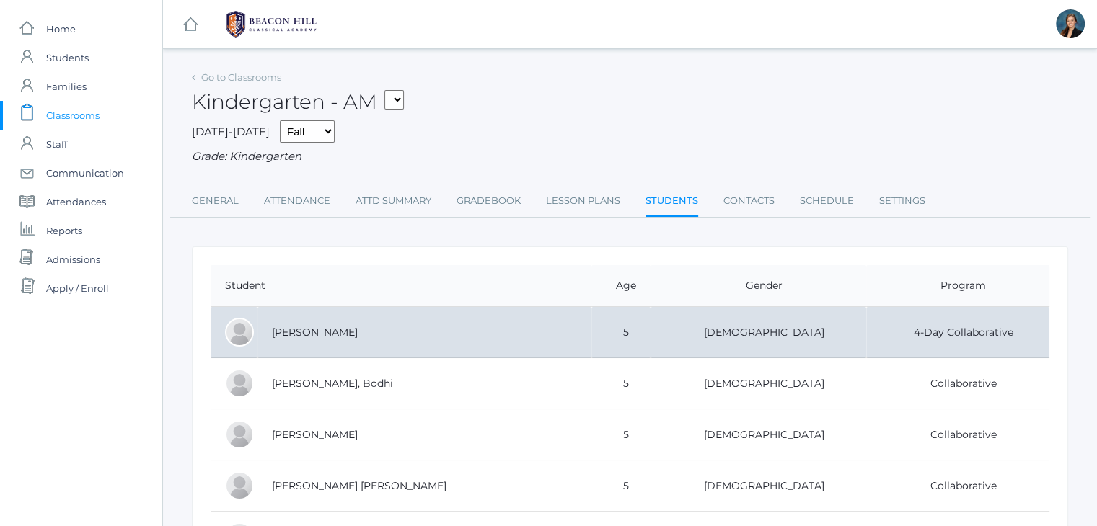
click at [286, 343] on td "[PERSON_NAME]" at bounding box center [424, 332] width 334 height 51
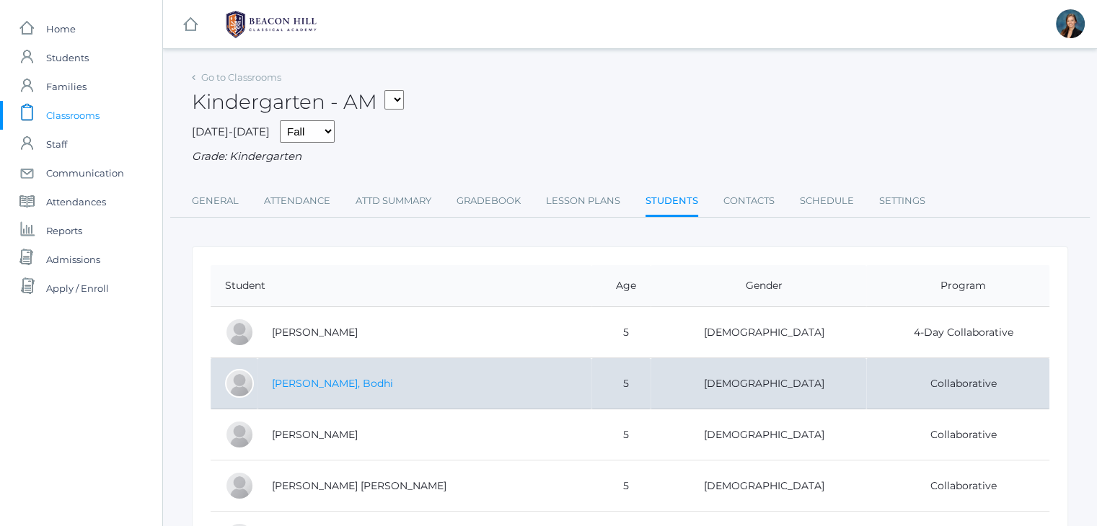
click at [279, 377] on link "[PERSON_NAME], Bodhi" at bounding box center [332, 383] width 121 height 13
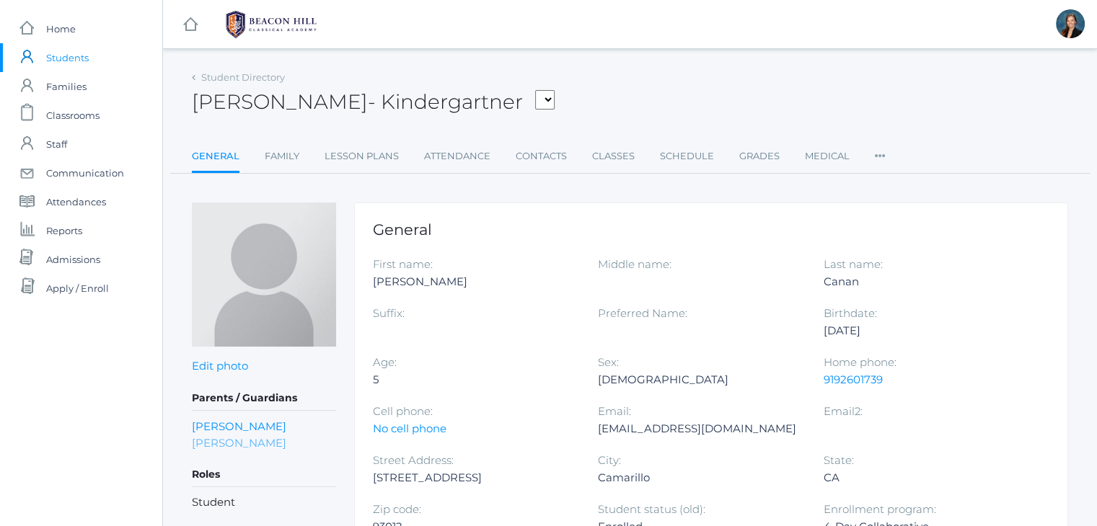
click at [236, 444] on link "[PERSON_NAME]" at bounding box center [239, 443] width 94 height 17
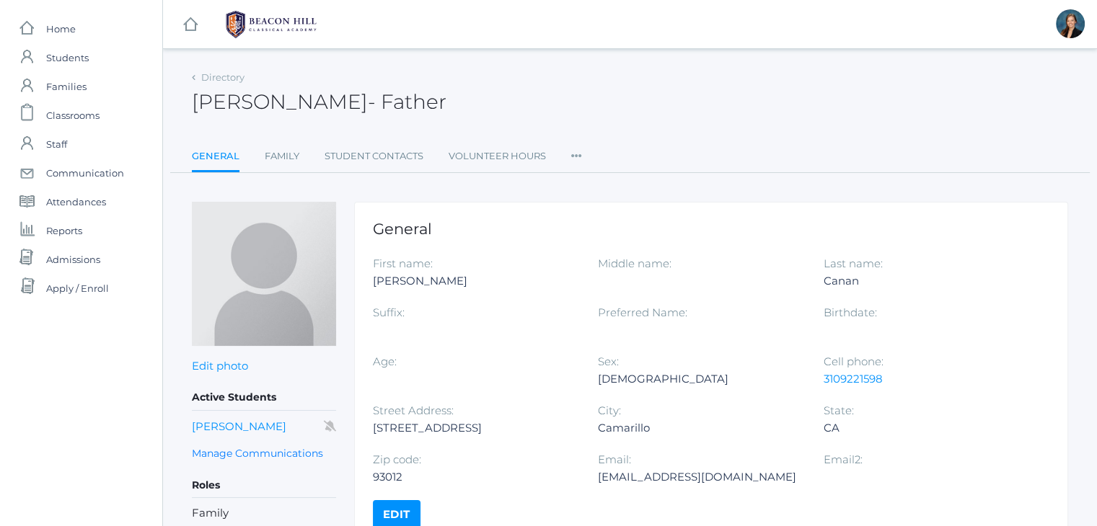
click at [580, 156] on icon at bounding box center [576, 151] width 11 height 19
click at [596, 214] on link "User Access" at bounding box center [629, 214] width 87 height 29
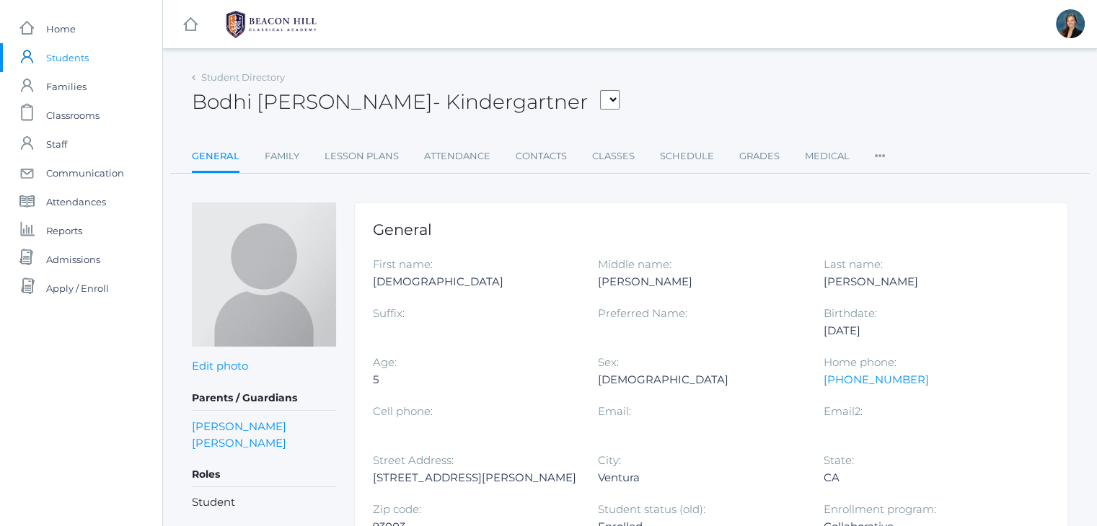
click at [617, 90] on div "Bodhi [PERSON_NAME] - Kindergartner [PERSON_NAME], [PERSON_NAME], [PERSON_NAME]…" at bounding box center [630, 93] width 876 height 53
click at [245, 430] on link "[PERSON_NAME]" at bounding box center [239, 426] width 94 height 17
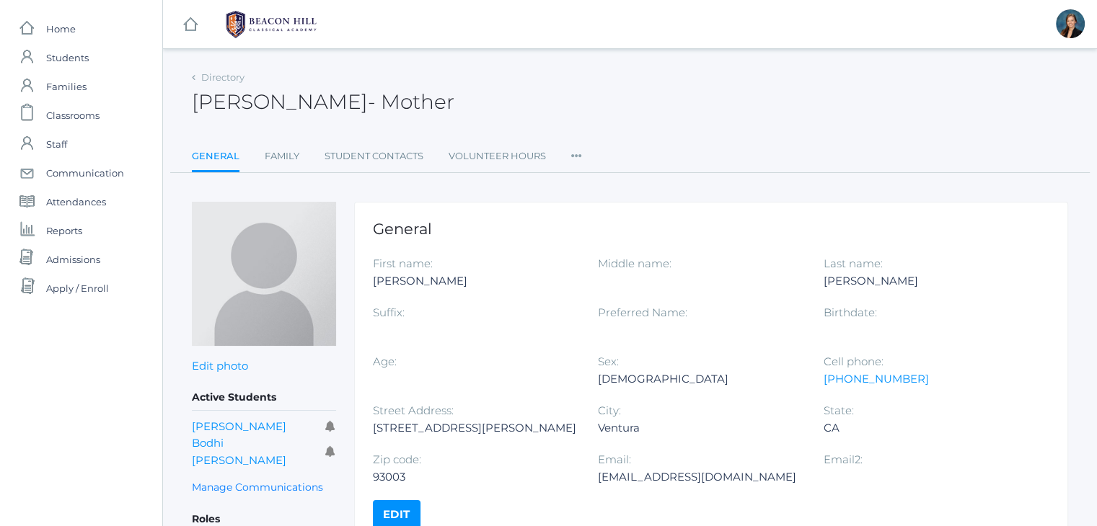
click at [581, 153] on ul "General Family Student Contacts Volunteer Hours Roles User Access Permissions C…" at bounding box center [630, 157] width 876 height 31
click at [578, 152] on icon at bounding box center [576, 151] width 11 height 19
click at [605, 216] on link "User Access" at bounding box center [629, 214] width 87 height 29
click at [578, 161] on icon at bounding box center [576, 151] width 11 height 19
click at [603, 239] on link "Permissions" at bounding box center [629, 243] width 87 height 29
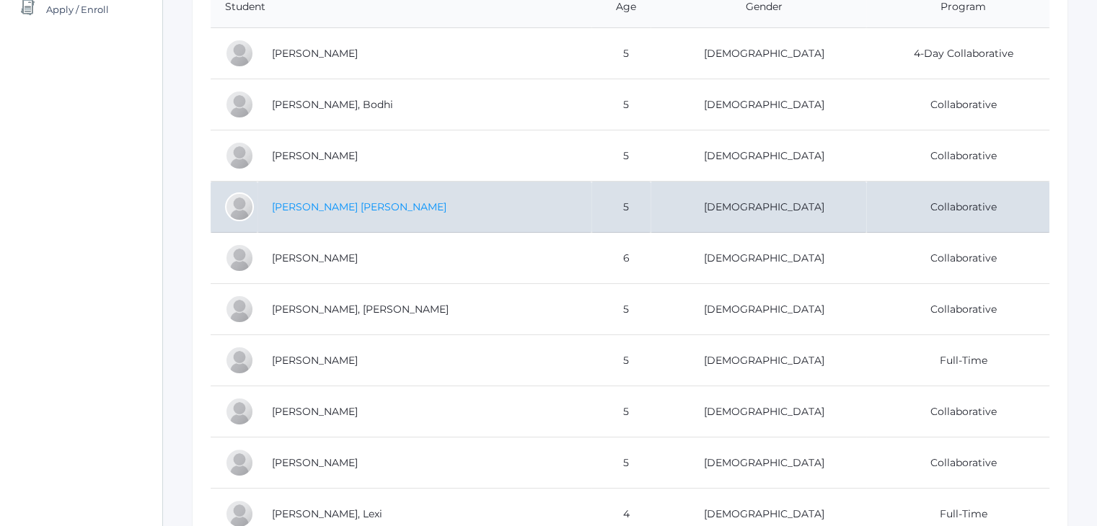
scroll to position [288, 0]
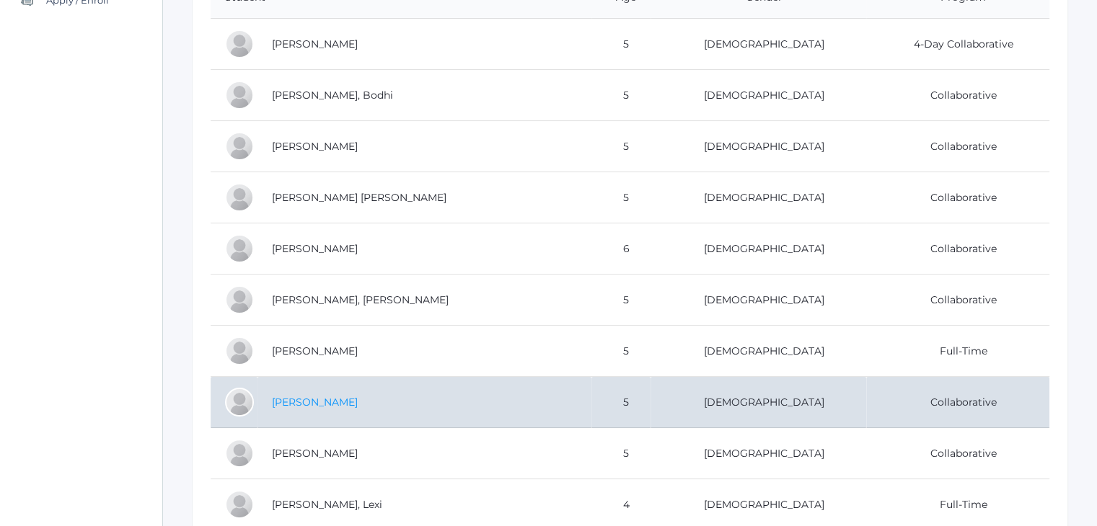
click at [291, 405] on link "[PERSON_NAME]" at bounding box center [315, 402] width 86 height 13
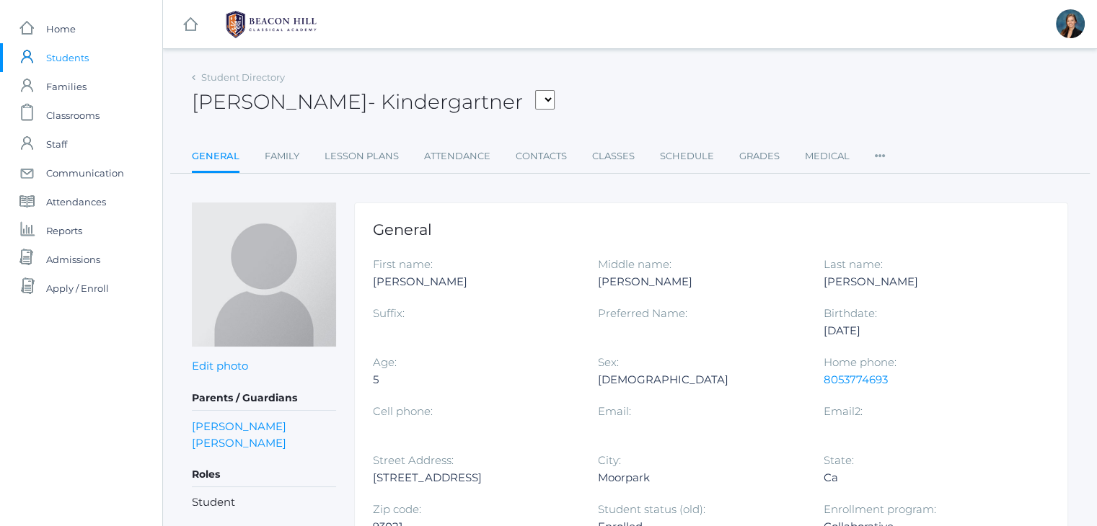
click at [450, 185] on div "Student Directory [PERSON_NAME] - Kindergartner [PERSON_NAME], [PERSON_NAME], […" at bounding box center [630, 467] width 876 height 800
click at [629, 100] on div "[PERSON_NAME] - Kindergartner [PERSON_NAME], [PERSON_NAME], [PERSON_NAME], [PER…" at bounding box center [630, 93] width 876 height 53
click at [256, 431] on link "[PERSON_NAME]" at bounding box center [239, 426] width 94 height 17
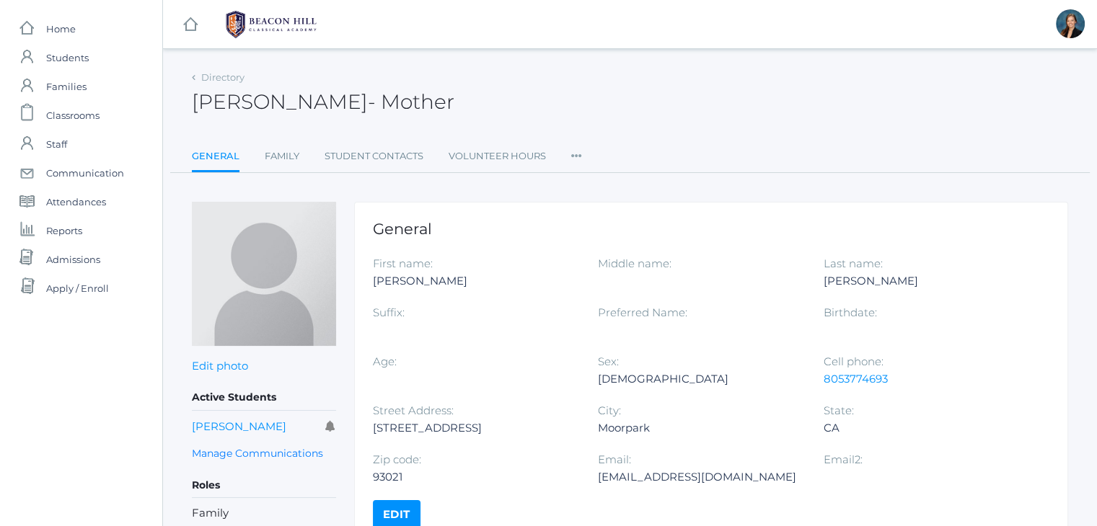
click at [574, 162] on li "Roles User Access Permissions Communication" at bounding box center [576, 157] width 11 height 31
click at [643, 239] on link "Permissions" at bounding box center [629, 243] width 87 height 29
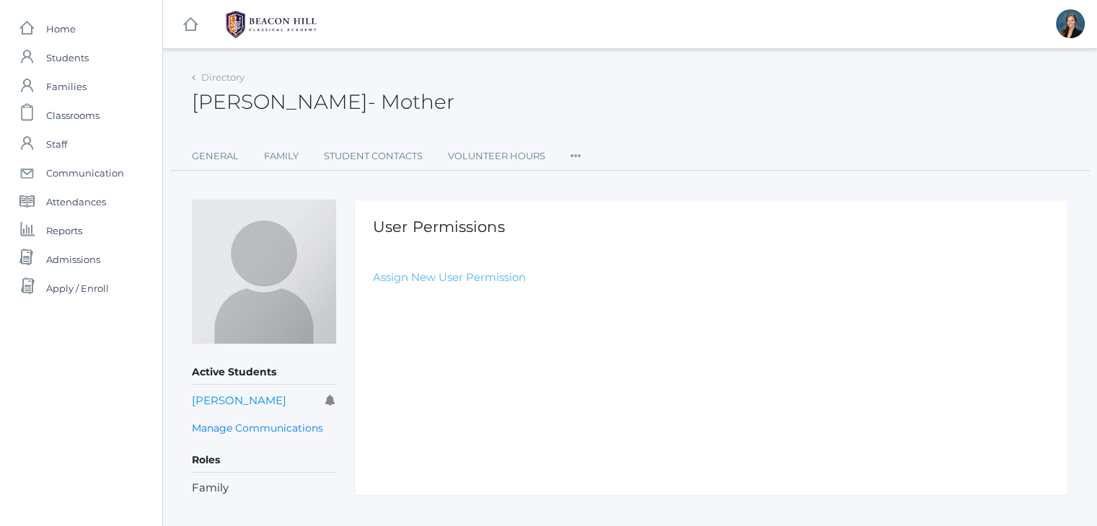
click at [482, 277] on link "Assign New User Permission" at bounding box center [449, 277] width 153 height 14
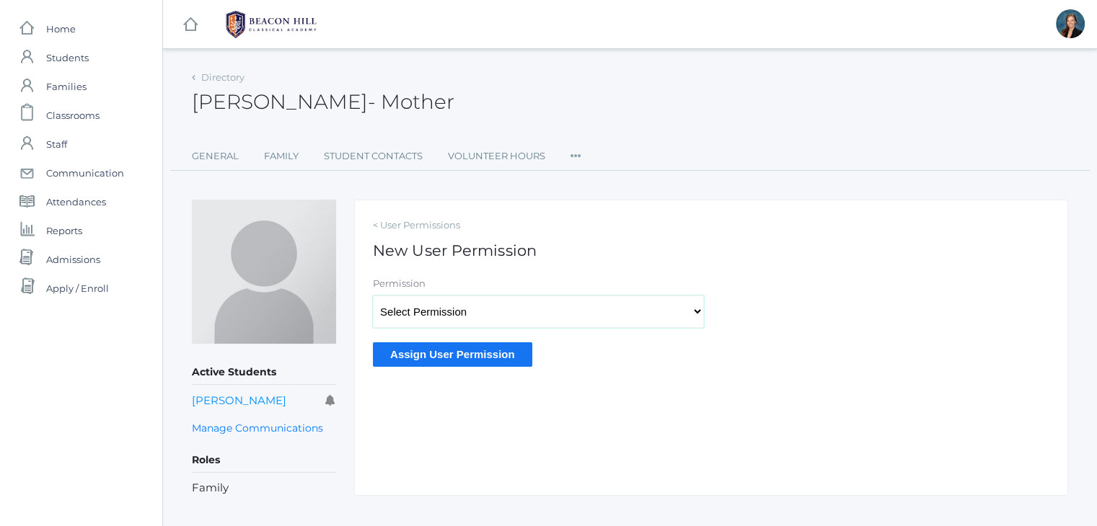
click at [433, 309] on select "Select Permission Accounting Admin Transcript Admin Admissions Admin Staff Admi…" at bounding box center [538, 312] width 331 height 32
select select "9"
click at [373, 296] on select "Select Permission Accounting Admin Transcript Admin Admissions Admin Staff Admi…" at bounding box center [538, 312] width 331 height 32
click at [417, 348] on input "Assign User Permission" at bounding box center [452, 355] width 159 height 24
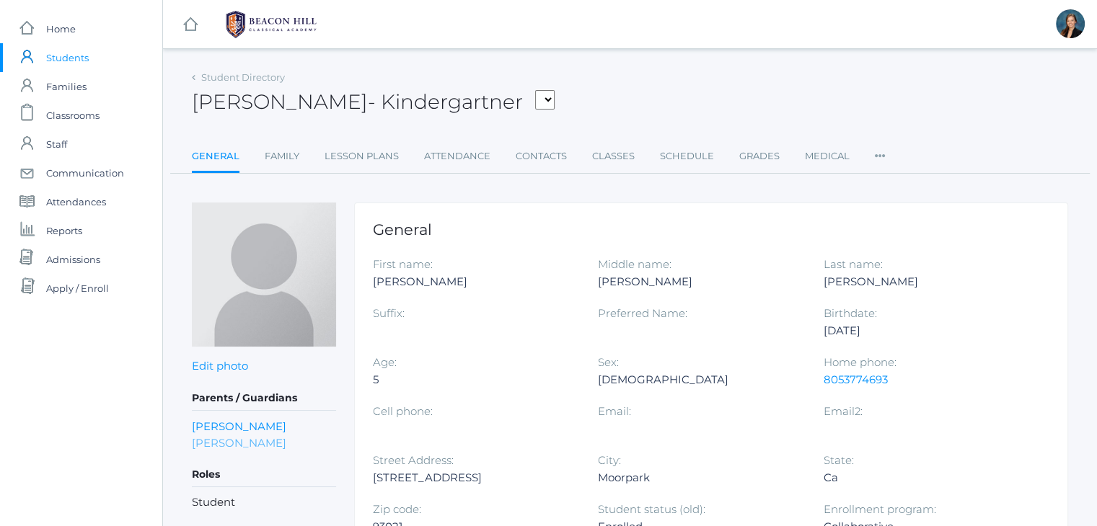
click at [229, 442] on link "Joshua Intlekofer" at bounding box center [239, 443] width 94 height 17
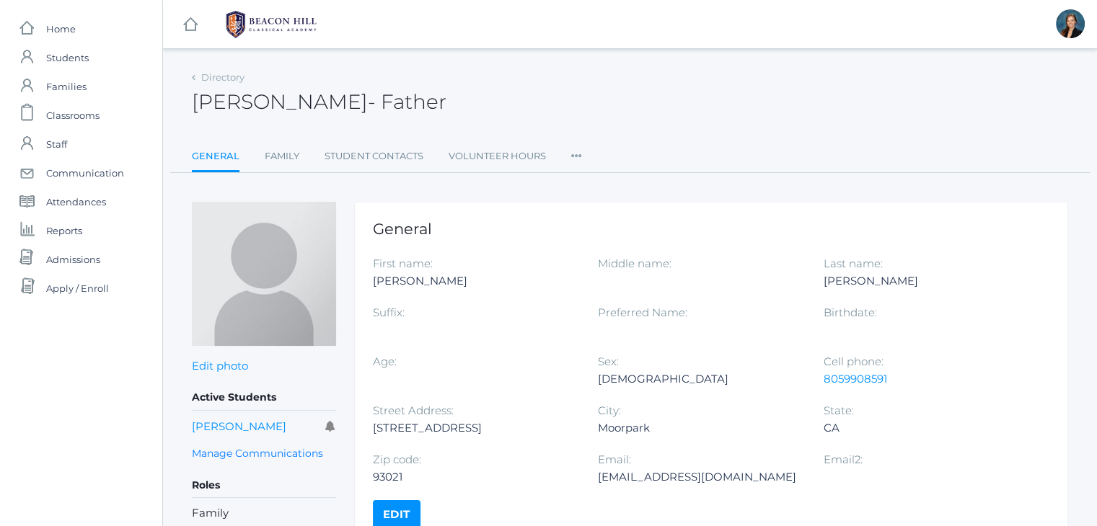
click at [581, 156] on ul "General Family Student Contacts Volunteer Hours Roles User Access Communication" at bounding box center [630, 157] width 876 height 31
click at [575, 156] on icon at bounding box center [576, 151] width 11 height 19
click at [590, 214] on link "User Access" at bounding box center [629, 214] width 87 height 29
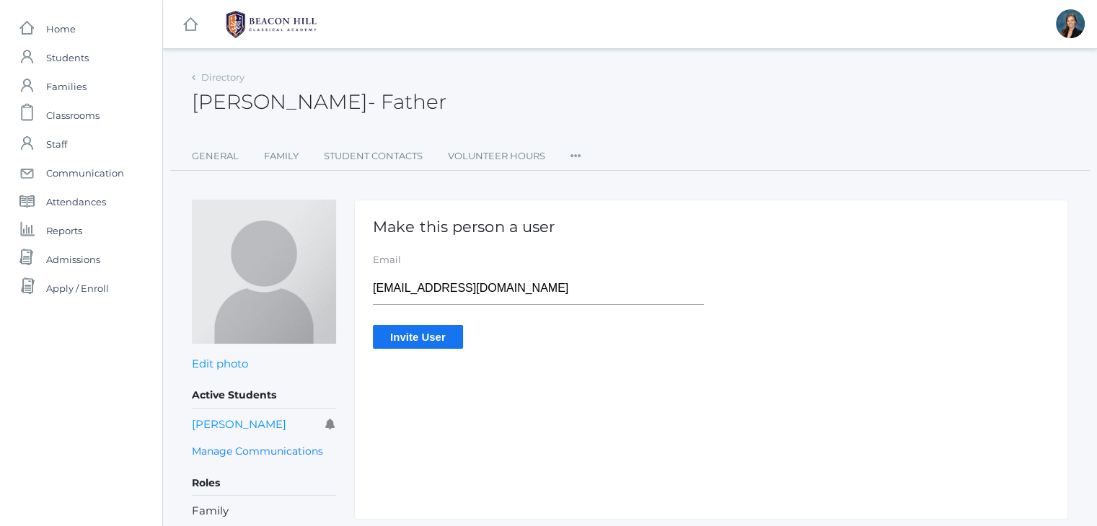
click at [569, 106] on div "Joshua Intlekofer - Father Joshua Intlekofer Father" at bounding box center [630, 93] width 876 height 53
click at [568, 105] on div "Joshua Intlekofer - Father Joshua Intlekofer Father" at bounding box center [630, 93] width 876 height 53
click at [564, 103] on div "Joshua Intlekofer - Father Joshua Intlekofer Father" at bounding box center [630, 93] width 876 height 53
click at [480, 87] on div "Joshua Intlekofer - Father Joshua Intlekofer Father" at bounding box center [630, 93] width 876 height 53
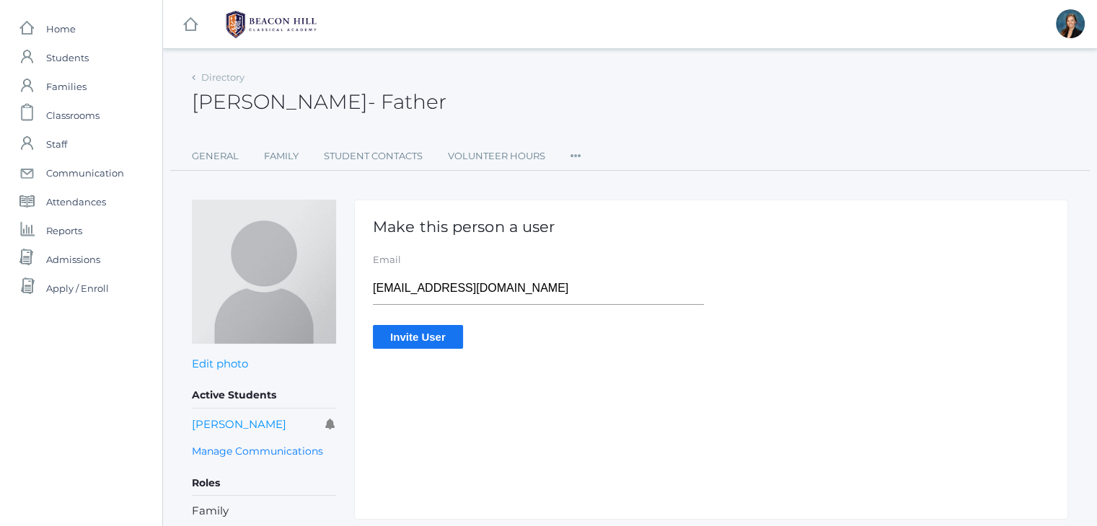
click at [469, 71] on div "Joshua Intlekofer - Father Joshua Intlekofer Father" at bounding box center [630, 93] width 876 height 53
click at [537, 84] on div "Joshua Intlekofer - Father Joshua Intlekofer Father" at bounding box center [630, 93] width 876 height 53
